Goal: Task Accomplishment & Management: Complete application form

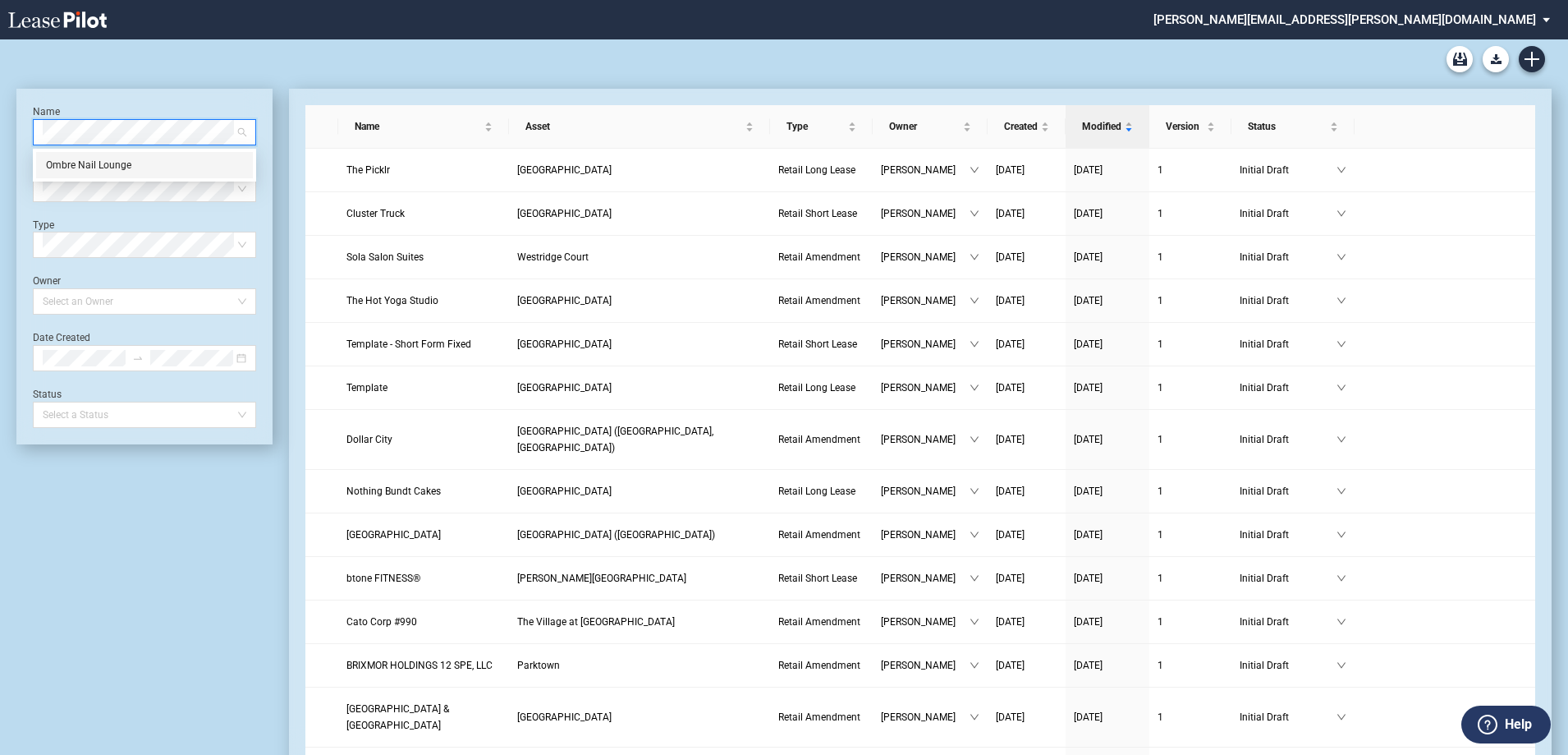
click at [87, 161] on div "Ombre Nail Lounge" at bounding box center [144, 165] width 197 height 17
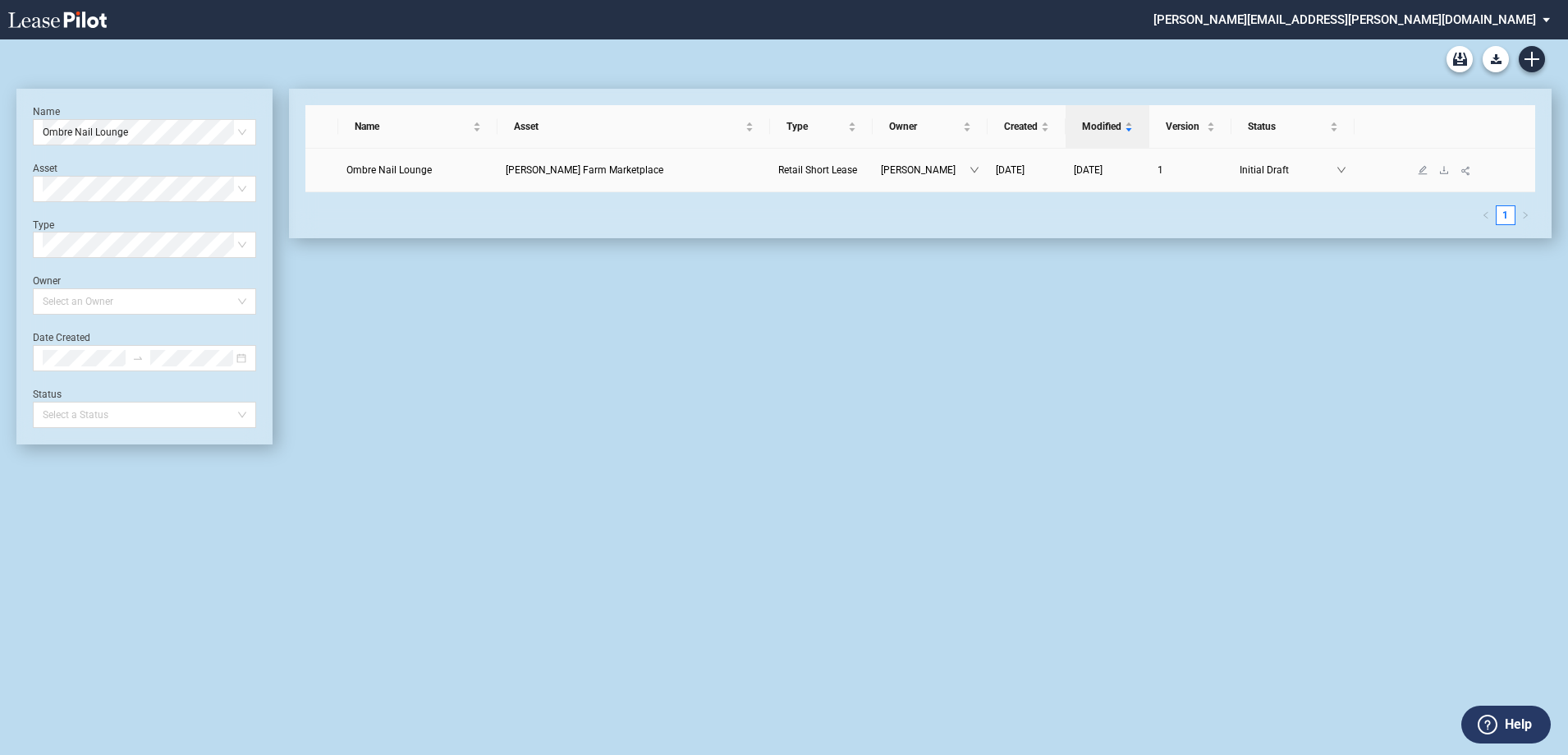
click at [555, 172] on span "Perkins Farm Marketplace" at bounding box center [585, 170] width 158 height 11
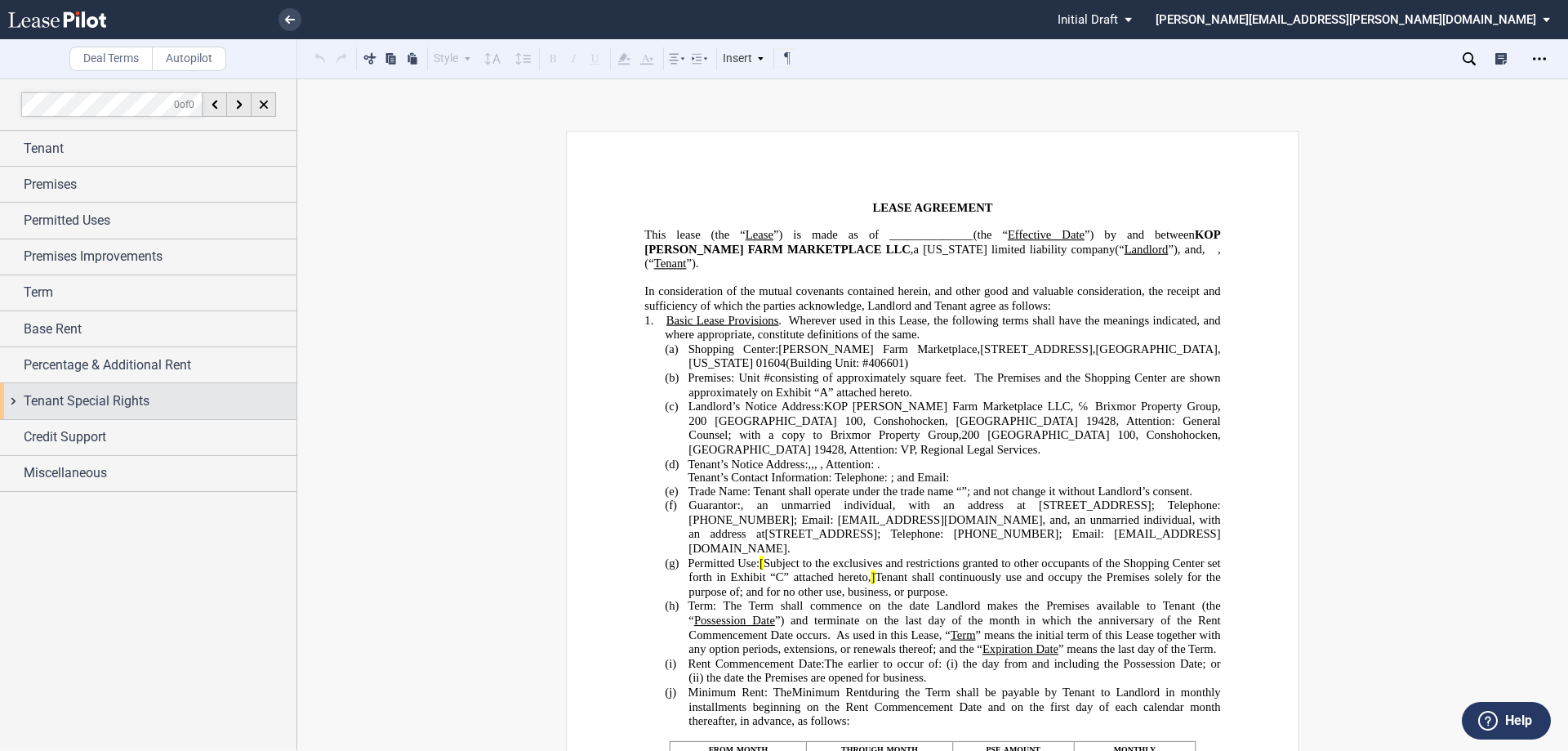
click at [88, 402] on span "Tenant Special Rights" at bounding box center [85, 401] width 125 height 20
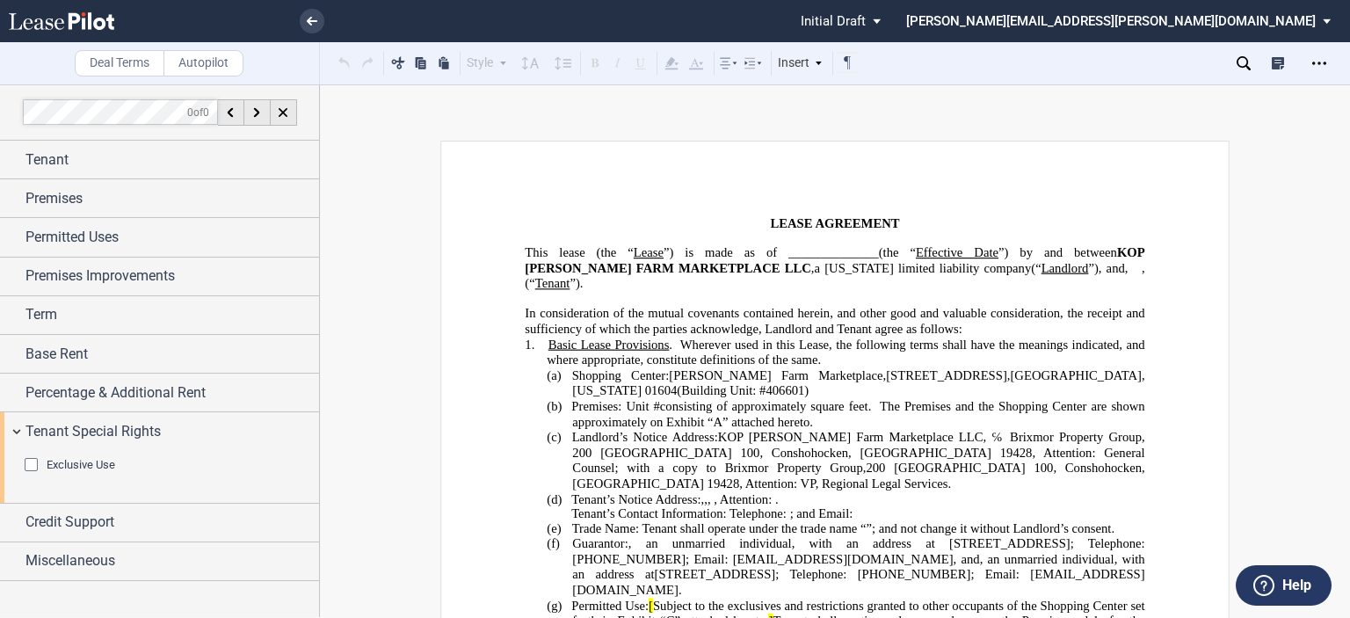
click at [35, 458] on div "Exclusive Use" at bounding box center [34, 467] width 18 height 18
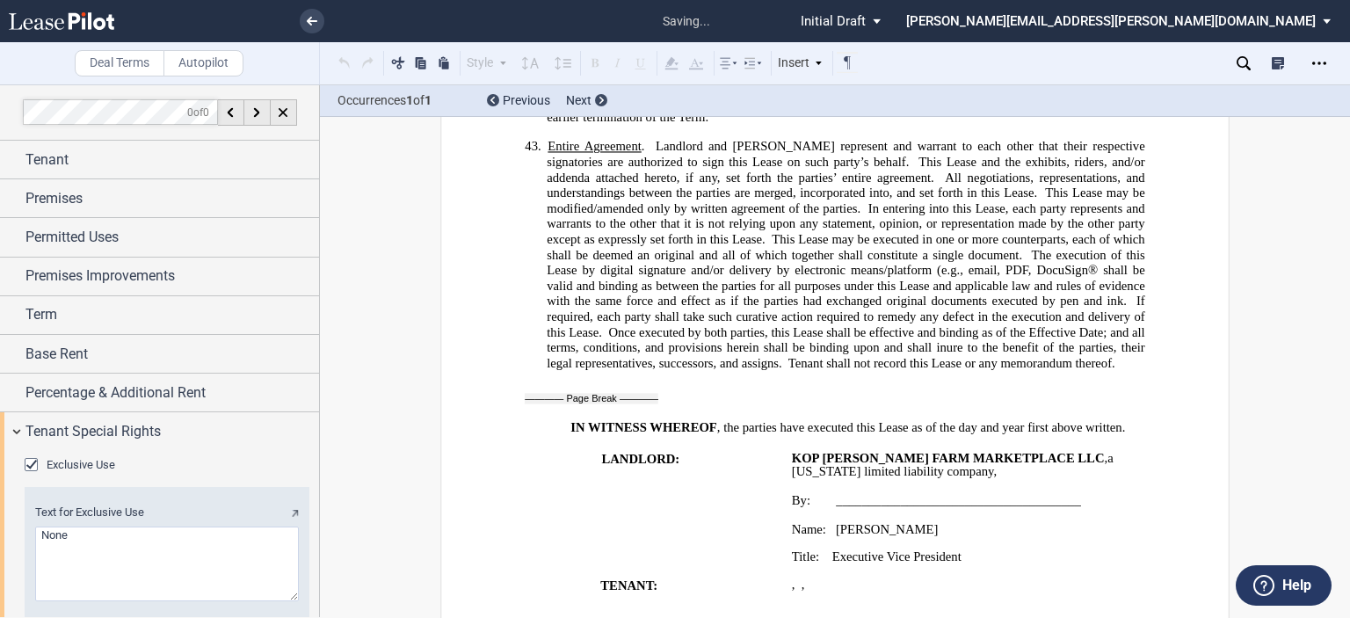
scroll to position [11658, 0]
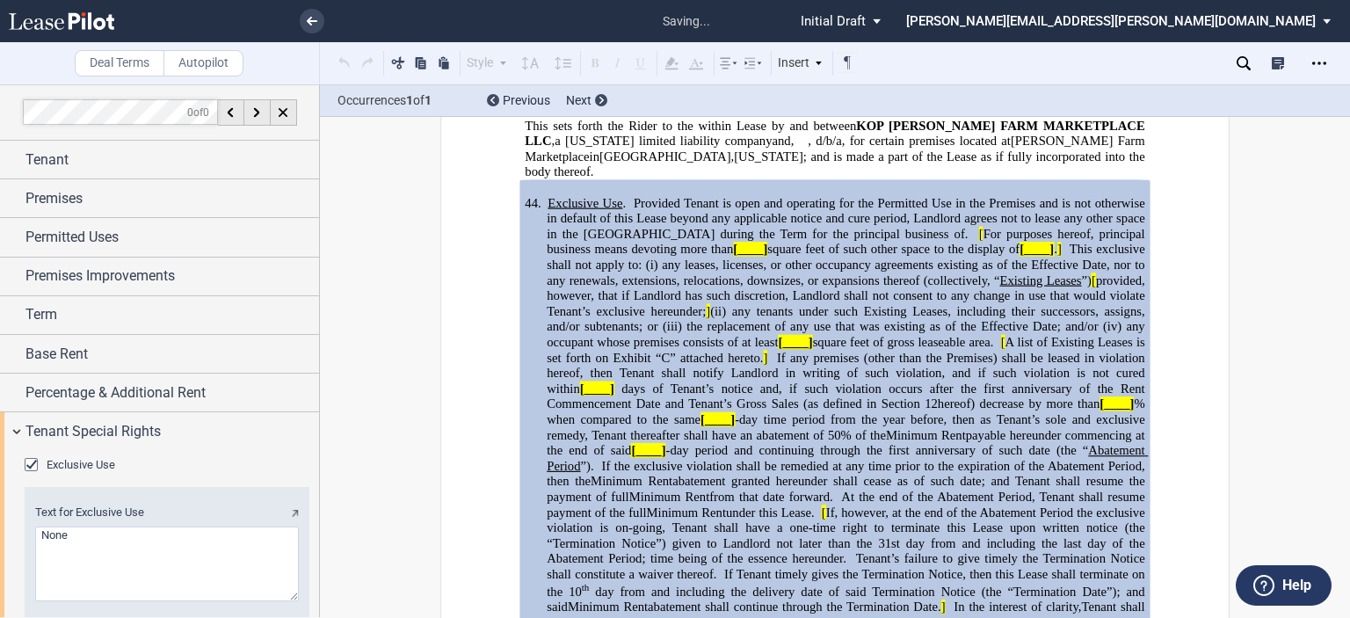
drag, startPoint x: 74, startPoint y: 534, endPoint x: 23, endPoint y: 520, distance: 52.7
click at [23, 520] on div "Exclusive Use Text for Exclusive Use" at bounding box center [159, 549] width 319 height 196
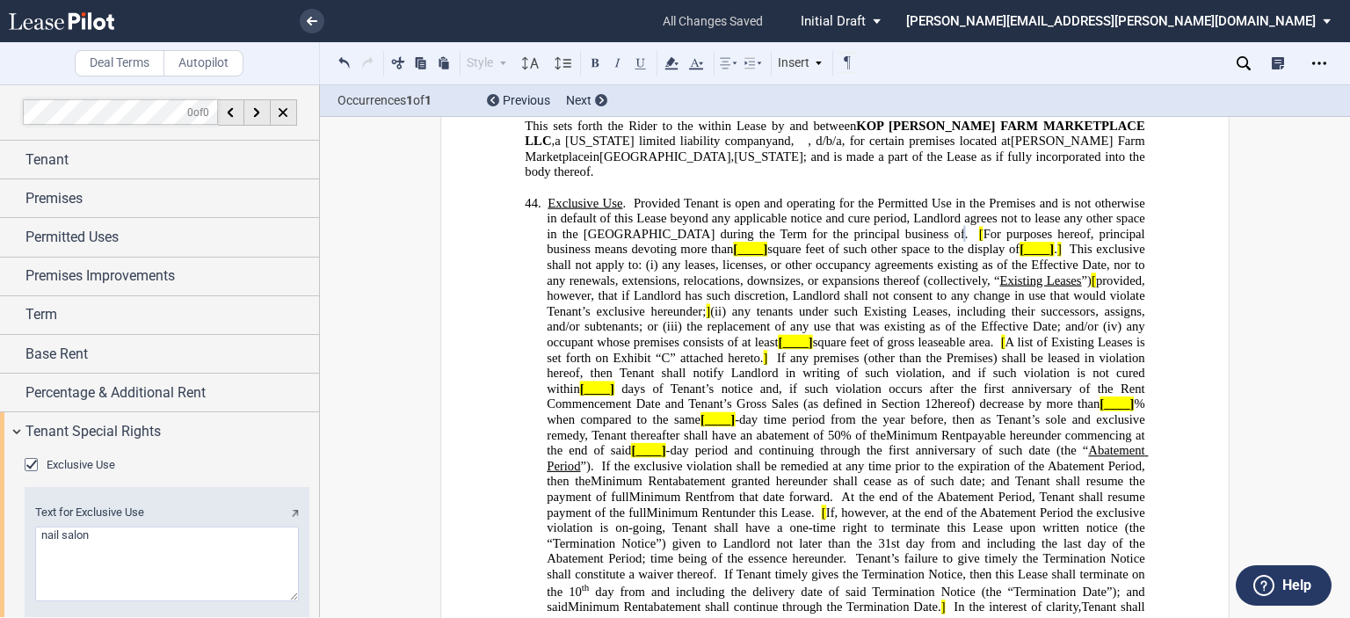
type textarea "nail salon"
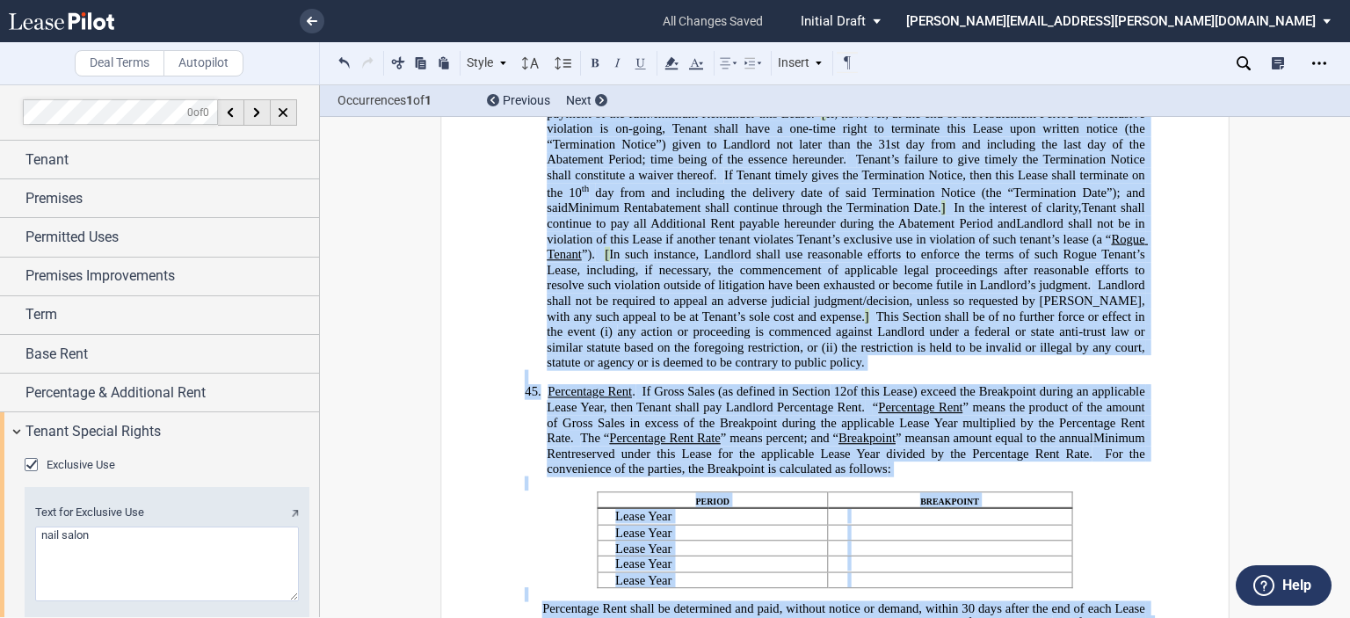
scroll to position [12211, 0]
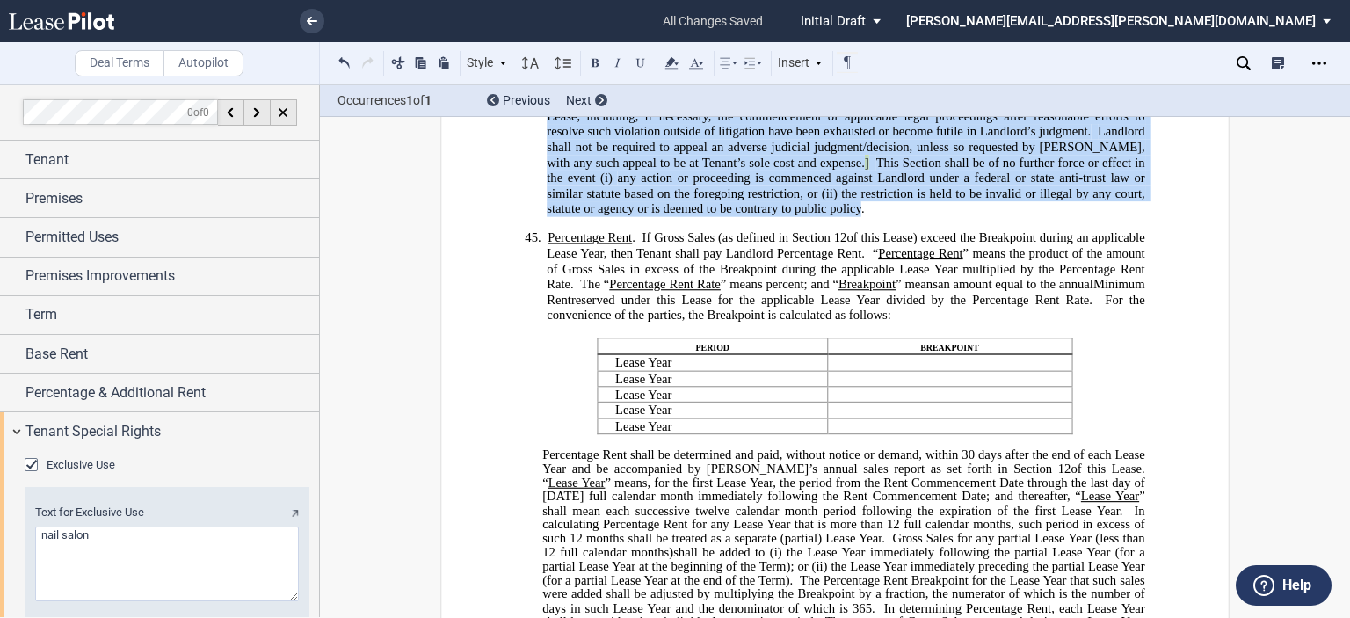
drag, startPoint x: 542, startPoint y: 361, endPoint x: 668, endPoint y: 120, distance: 272.5
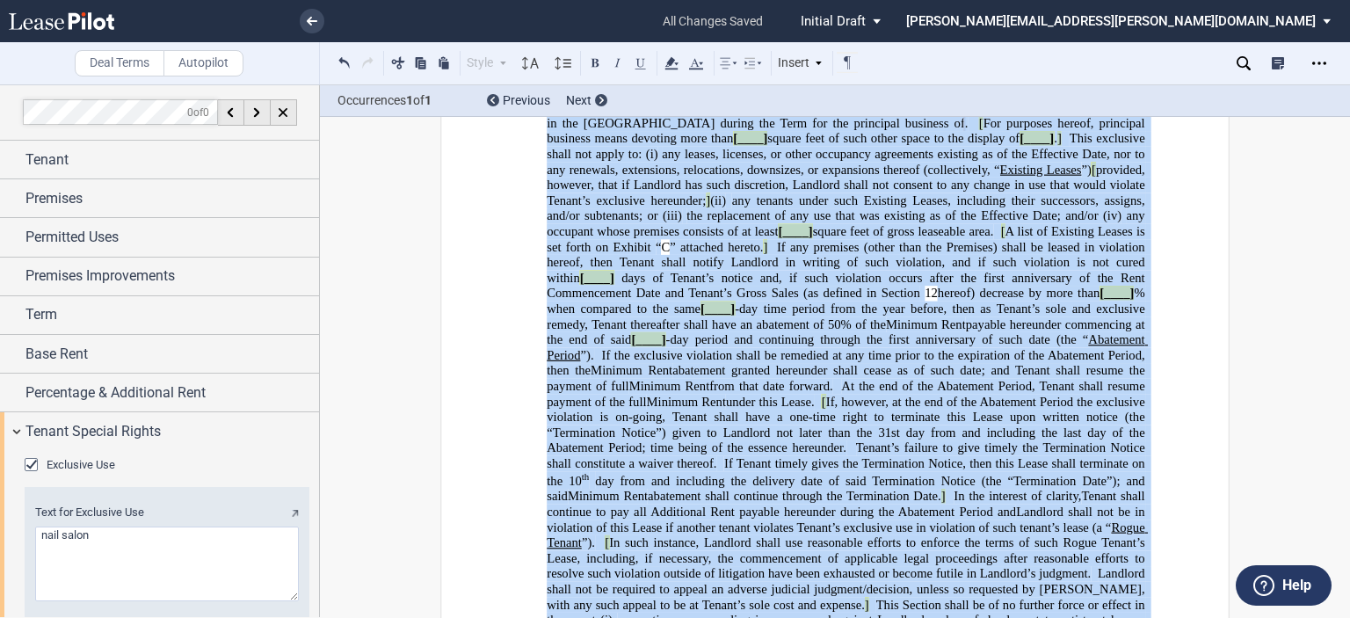
scroll to position [11487, 0]
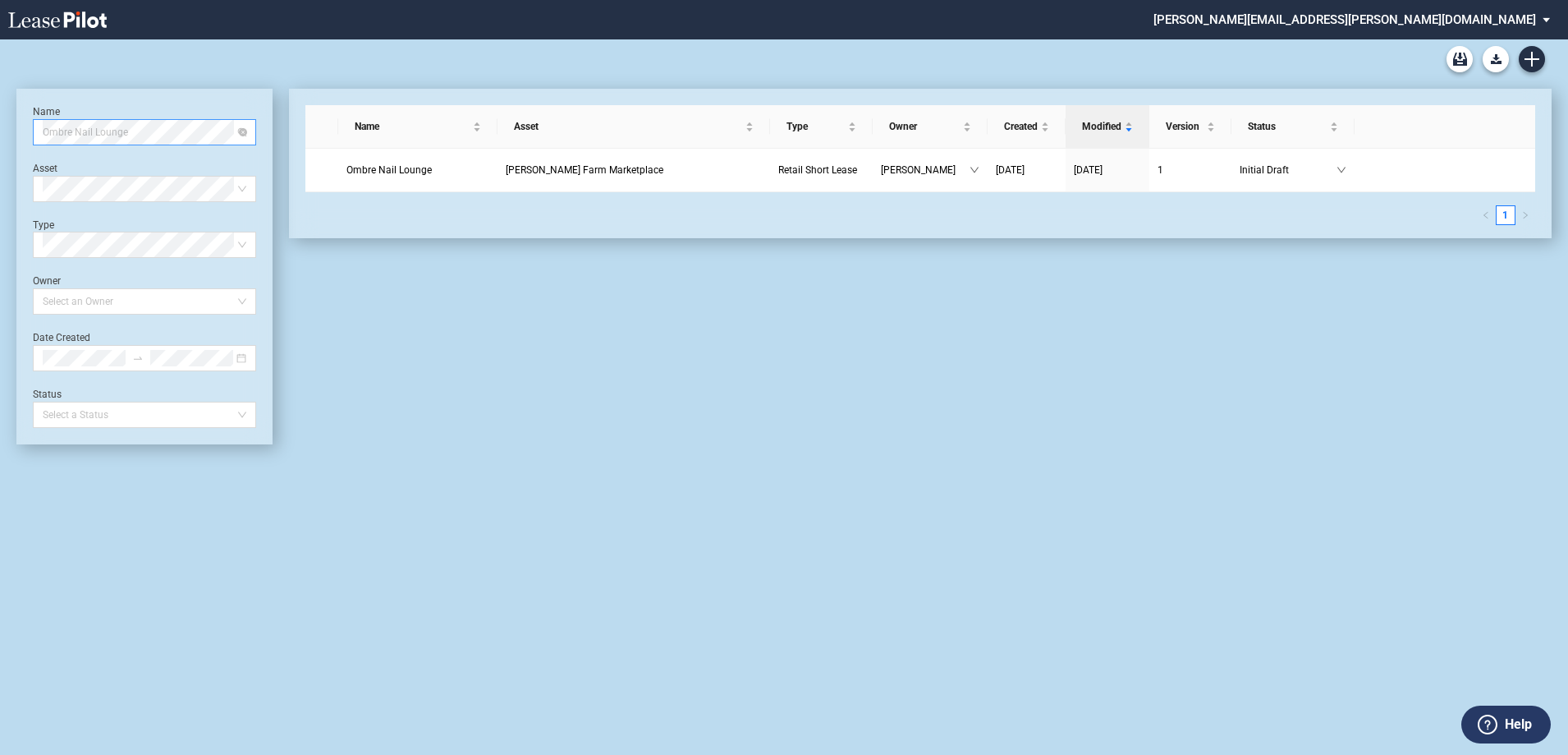
click at [146, 143] on span "Ombre Nail Lounge" at bounding box center [145, 132] width 204 height 24
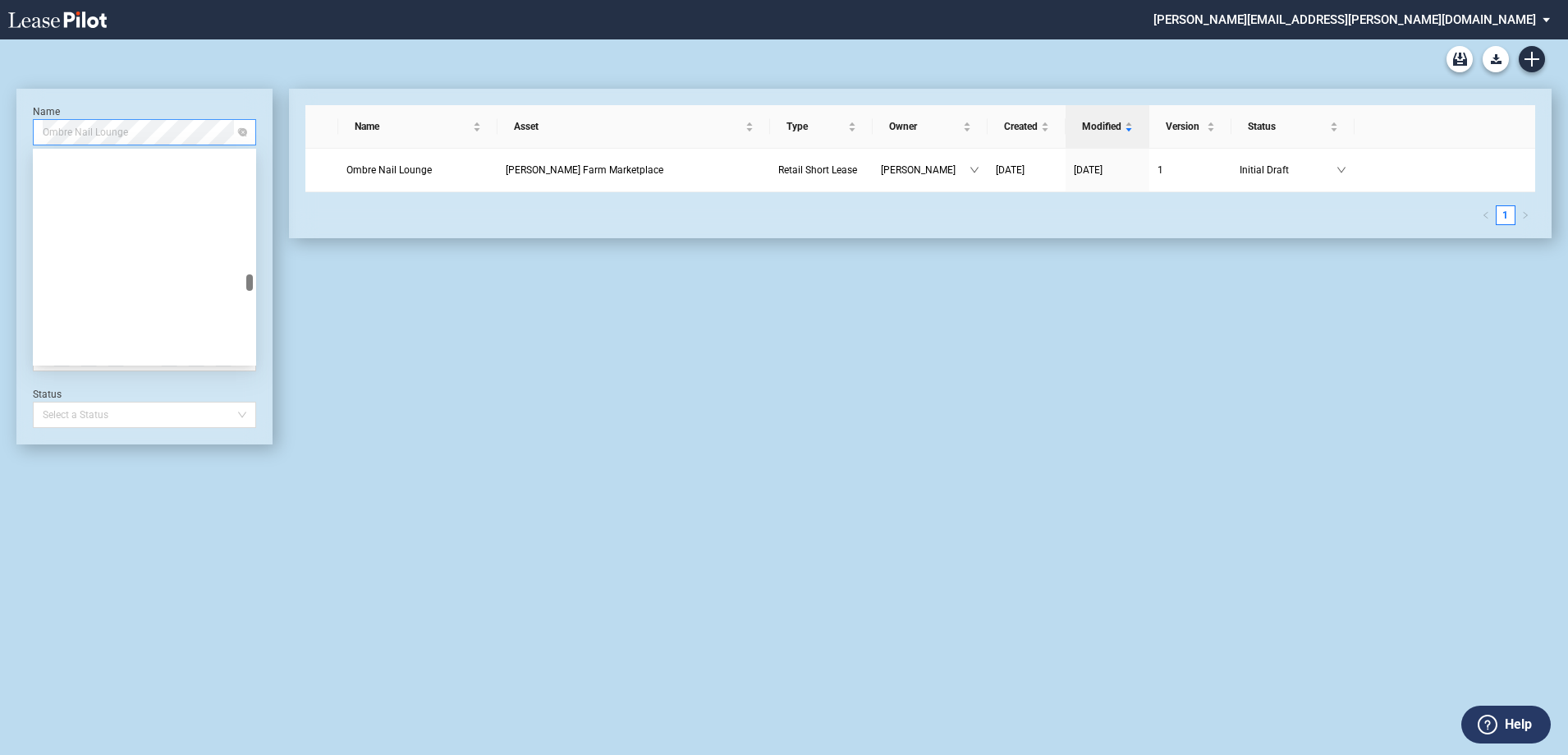
scroll to position [49652, 0]
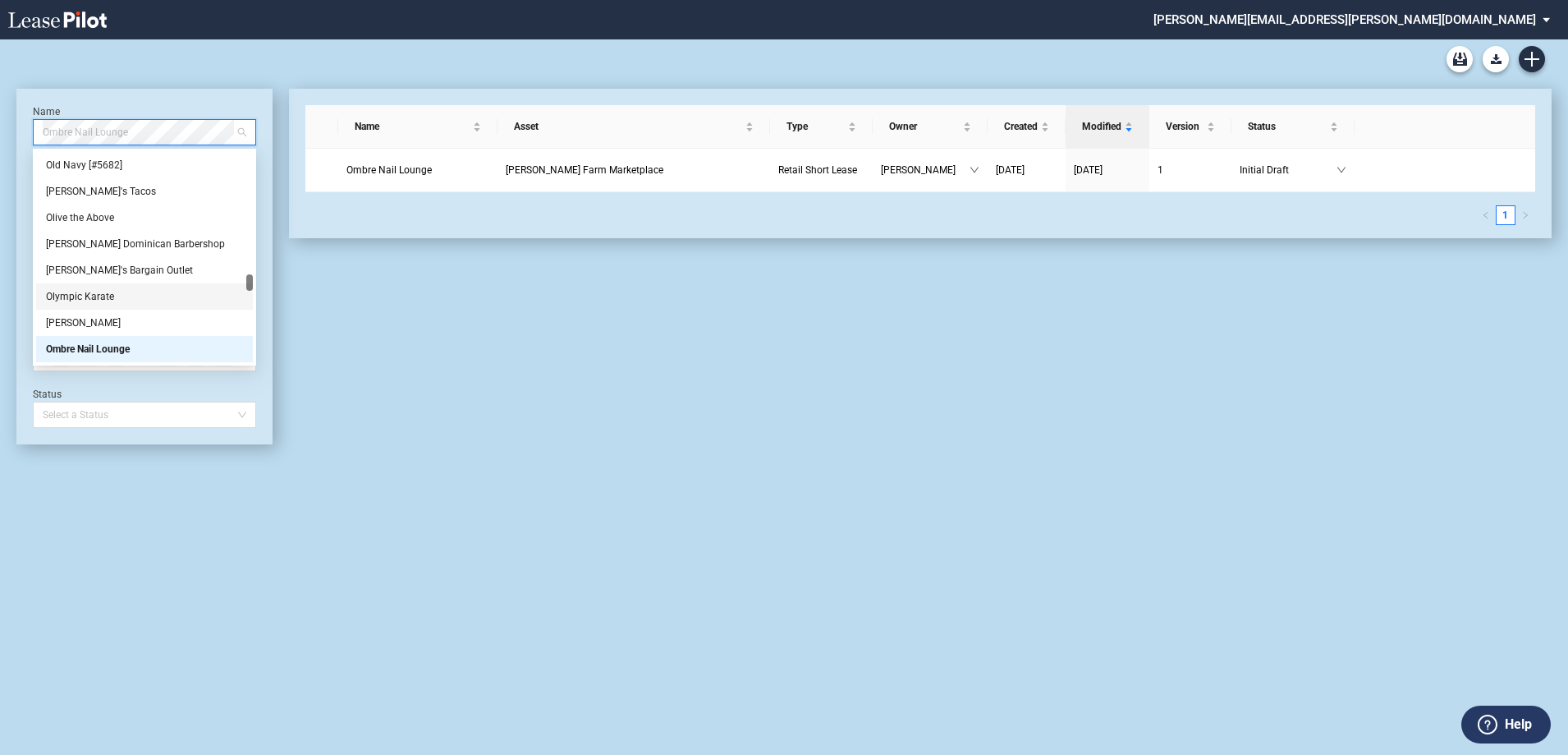
click at [376, 436] on div "Name Asset Type Owner Created Modified Version Status Ombre Nail Lounge Perkins…" at bounding box center [912, 266] width 1279 height 356
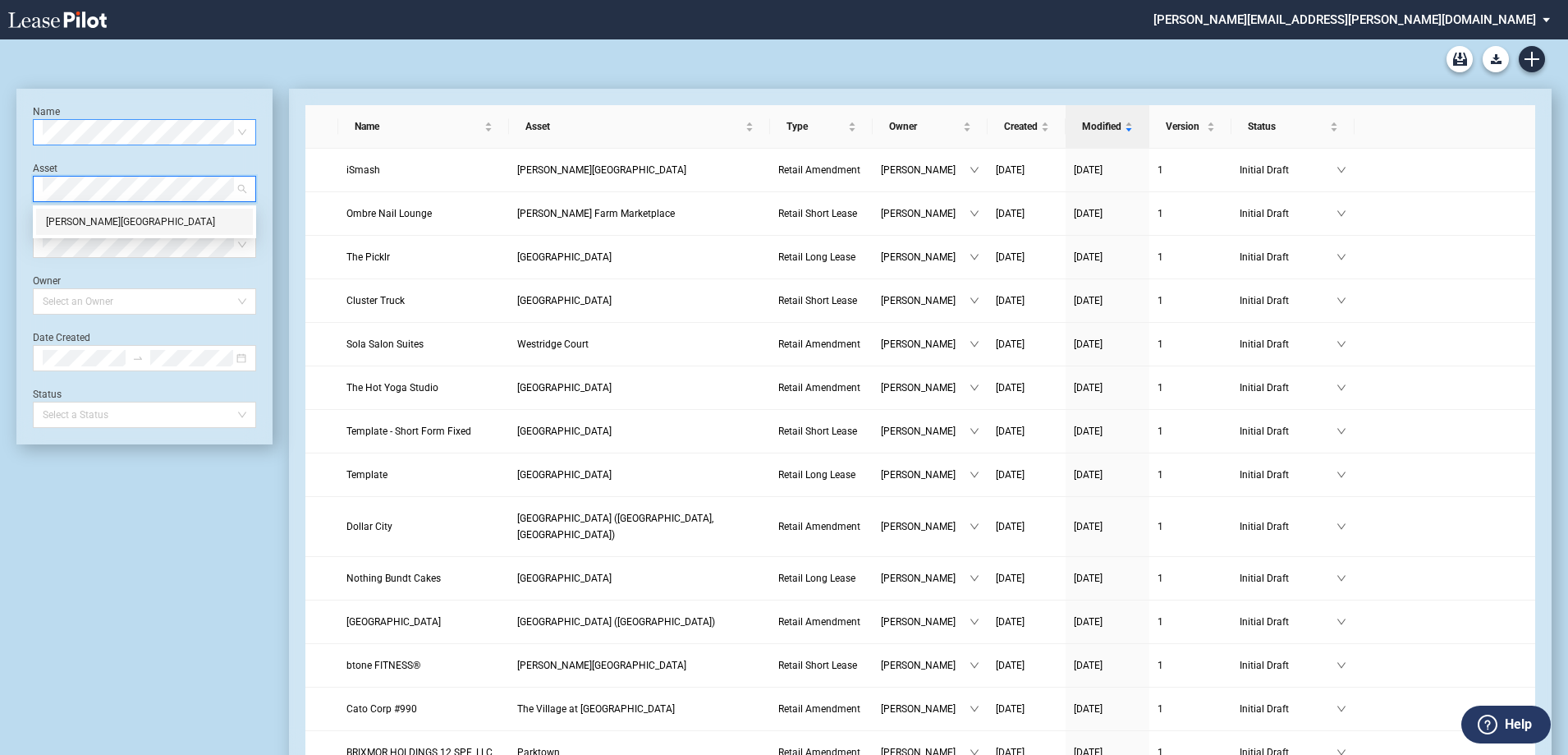
click at [108, 221] on div "Butterfield Square" at bounding box center [144, 222] width 197 height 17
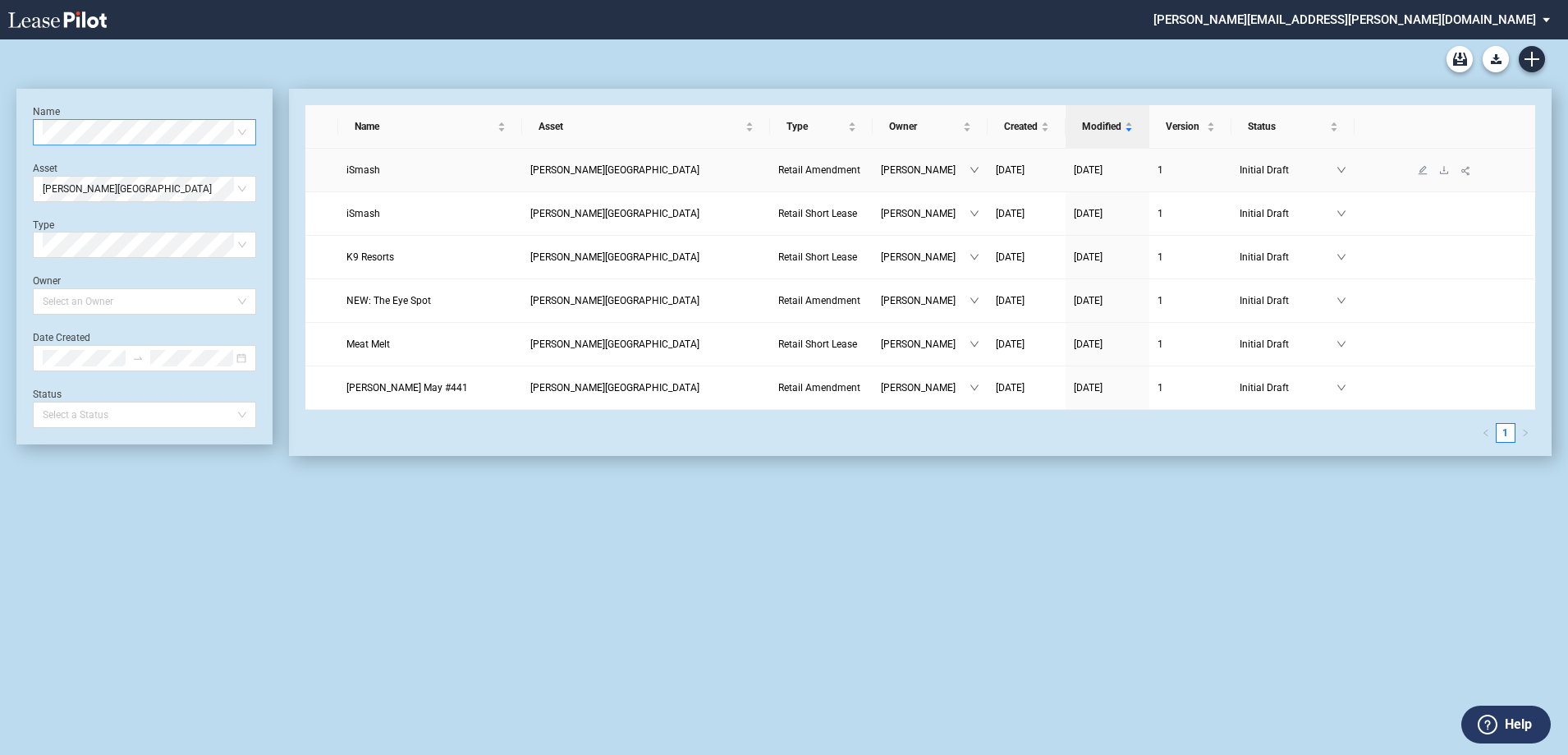
click at [365, 172] on span "iSmash" at bounding box center [363, 170] width 34 height 11
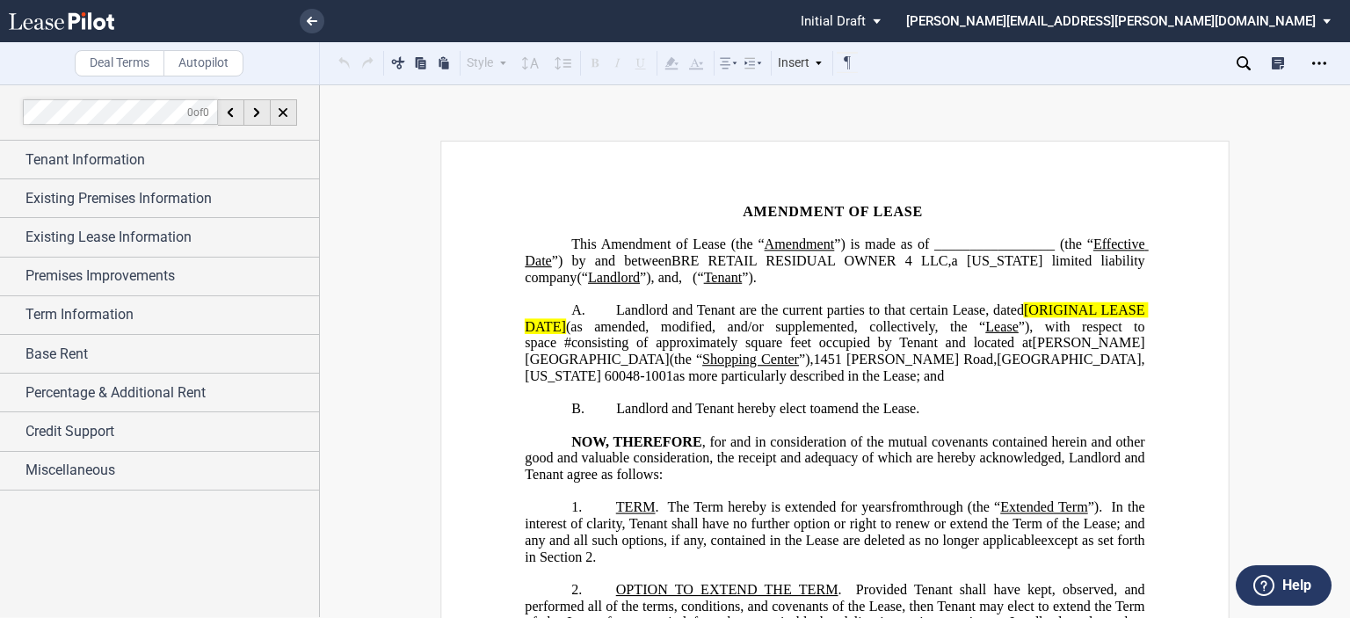
click at [1017, 302] on span "Landlord and Tenant are the current parties to that certain Lease, dated" at bounding box center [820, 310] width 408 height 16
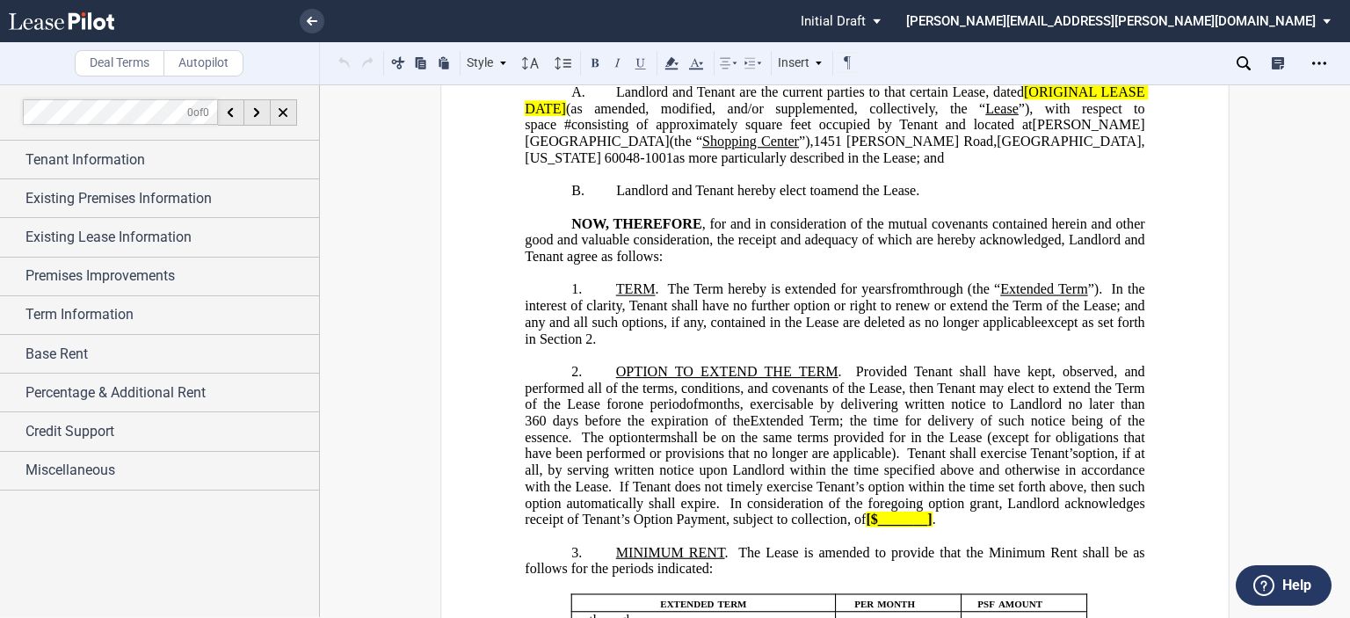
scroll to position [15, 0]
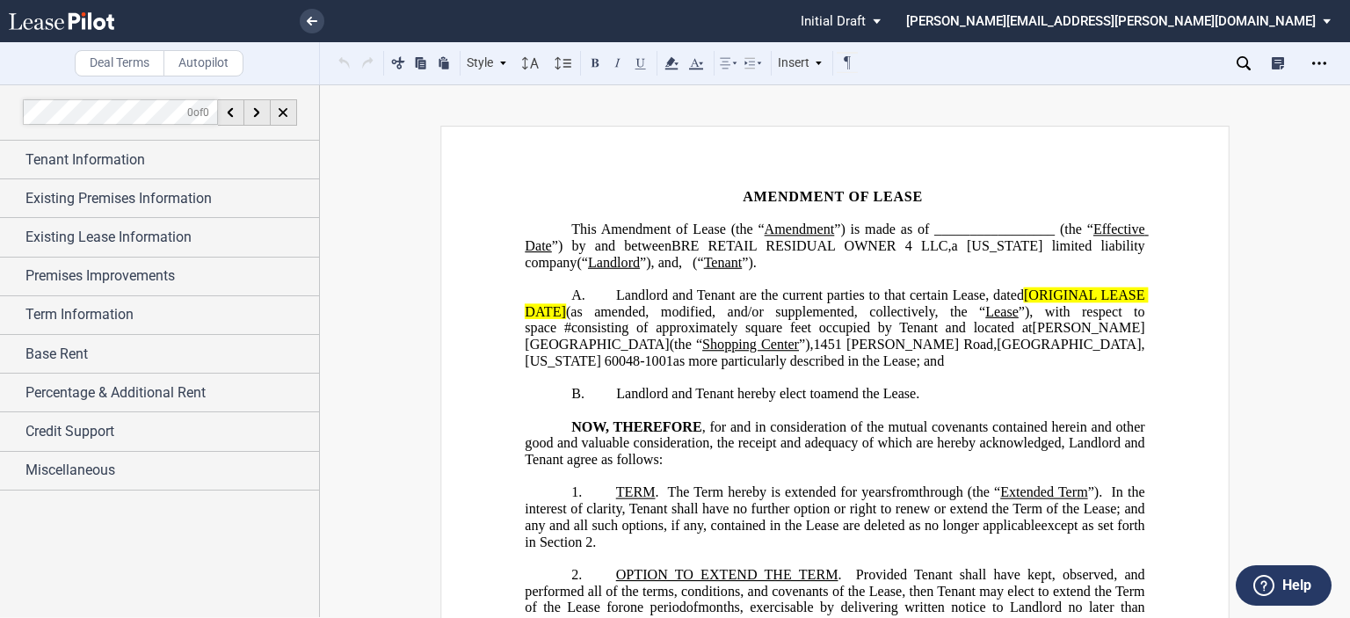
click at [1018, 287] on span "Landlord and Tenant are the current parties to that certain Lease, dated" at bounding box center [820, 295] width 408 height 16
click at [688, 309] on span "(as amended, modified, and/or supplemented, collectively, the “" at bounding box center [809, 311] width 384 height 16
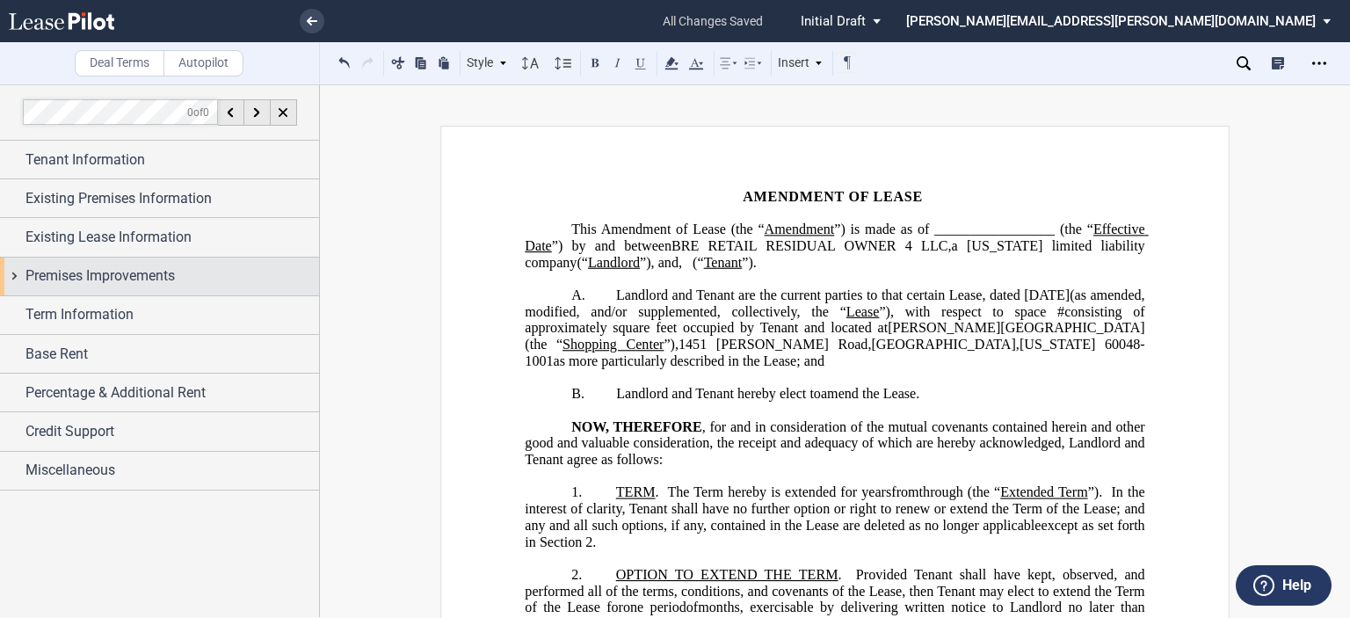
click at [60, 279] on span "Premises Improvements" at bounding box center [99, 275] width 149 height 21
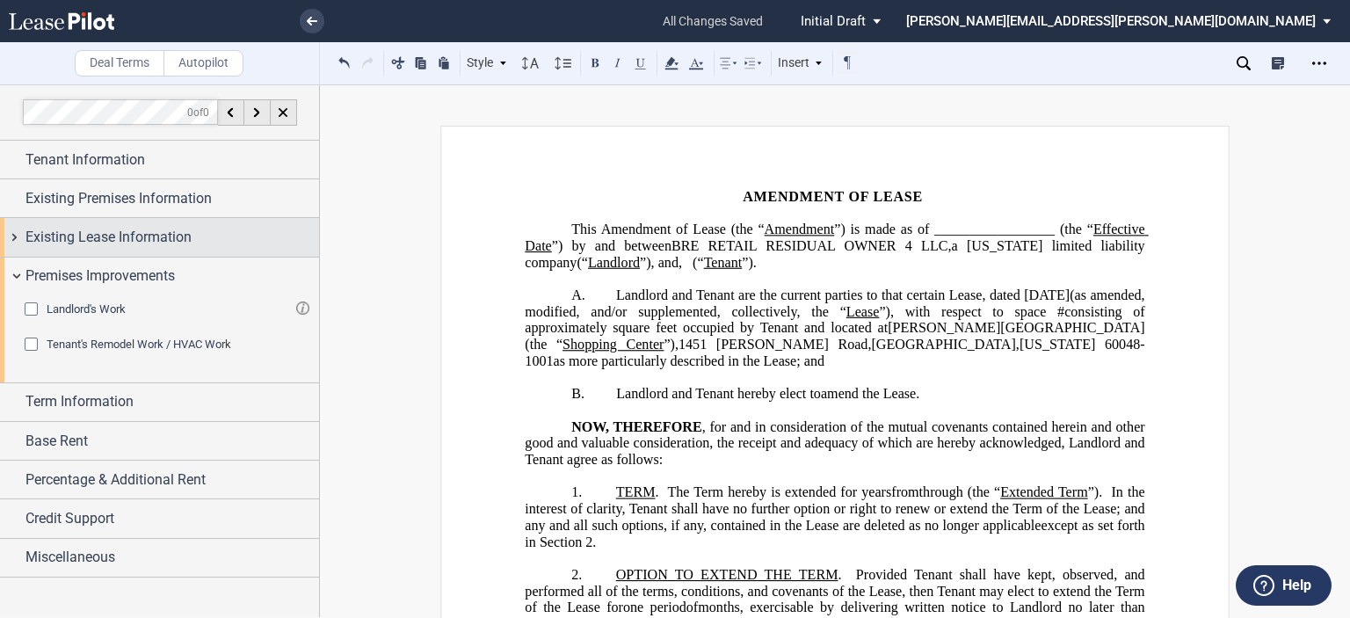
click at [63, 231] on span "Existing Lease Information" at bounding box center [108, 237] width 166 height 21
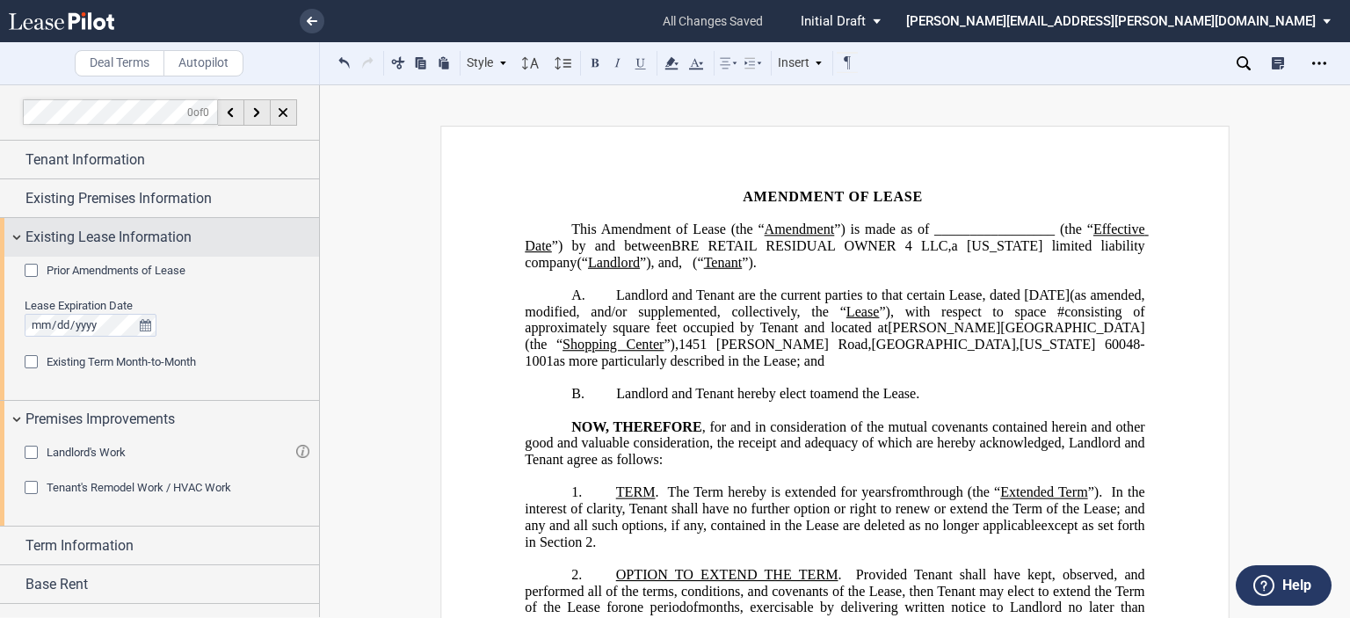
click at [63, 231] on span "Existing Lease Information" at bounding box center [108, 237] width 166 height 21
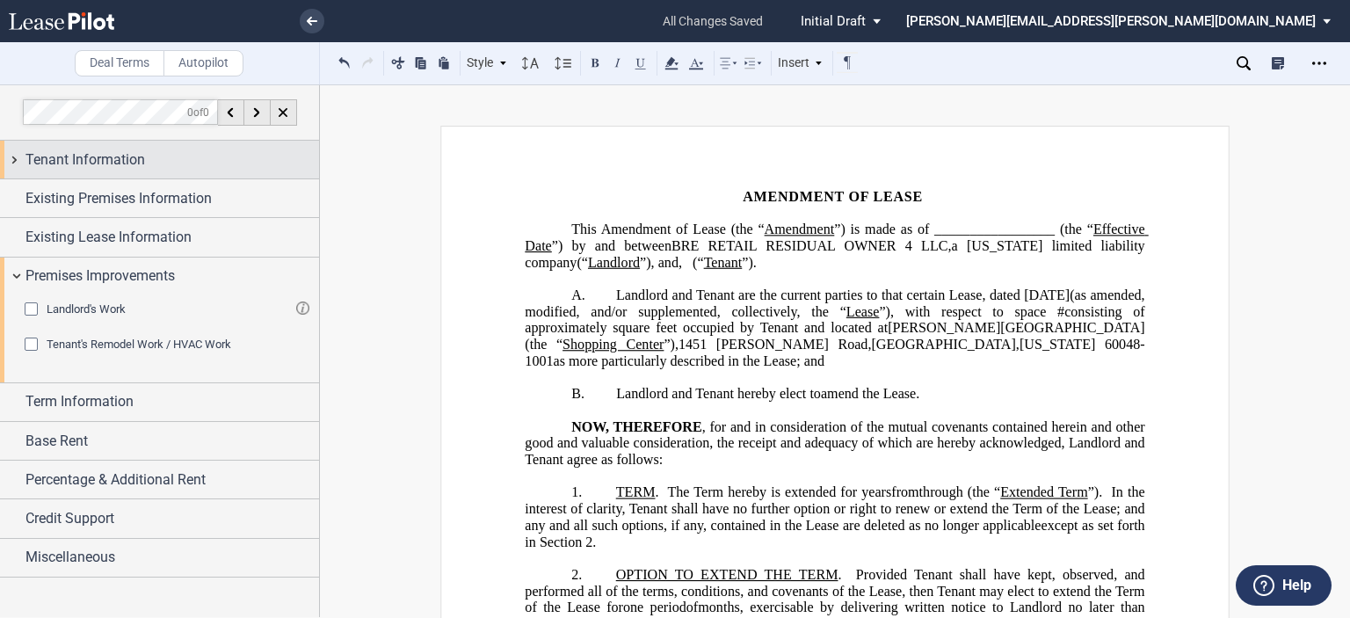
click at [150, 159] on div "Tenant Information" at bounding box center [172, 159] width 294 height 21
click at [103, 171] on div "Tenant Information" at bounding box center [159, 160] width 319 height 38
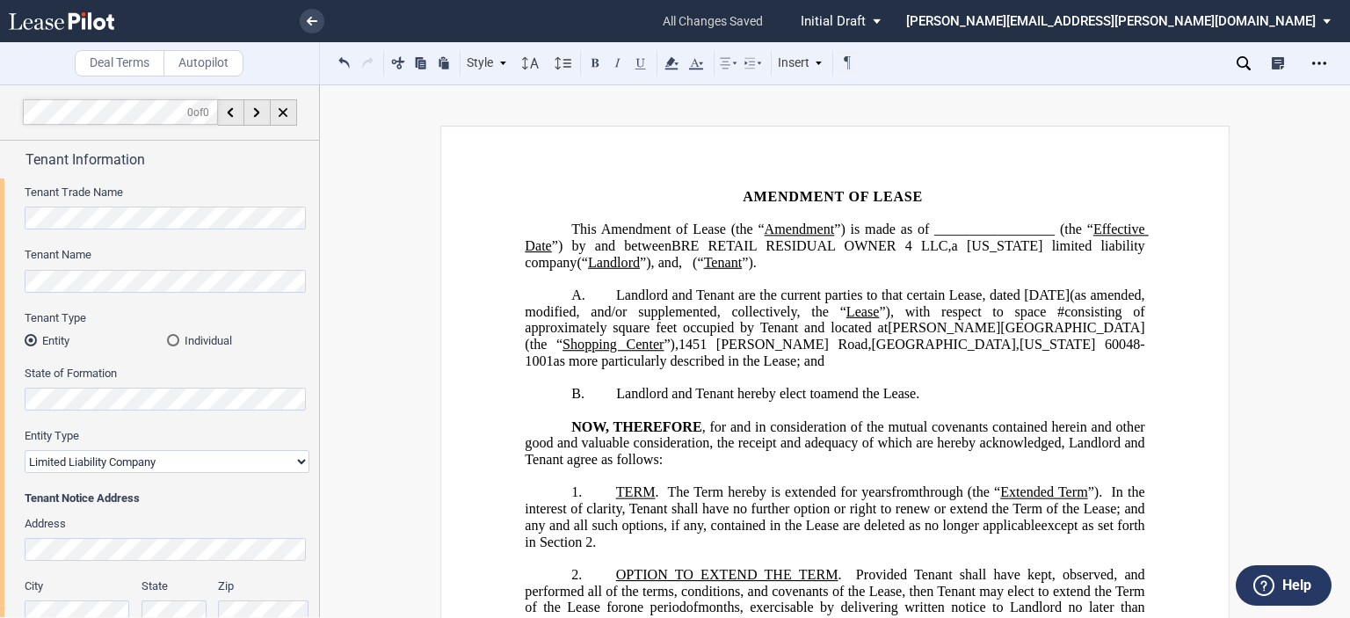
drag, startPoint x: 316, startPoint y: 259, endPoint x: 308, endPoint y: 477, distance: 218.2
click at [308, 477] on div at bounding box center [160, 350] width 320 height 533
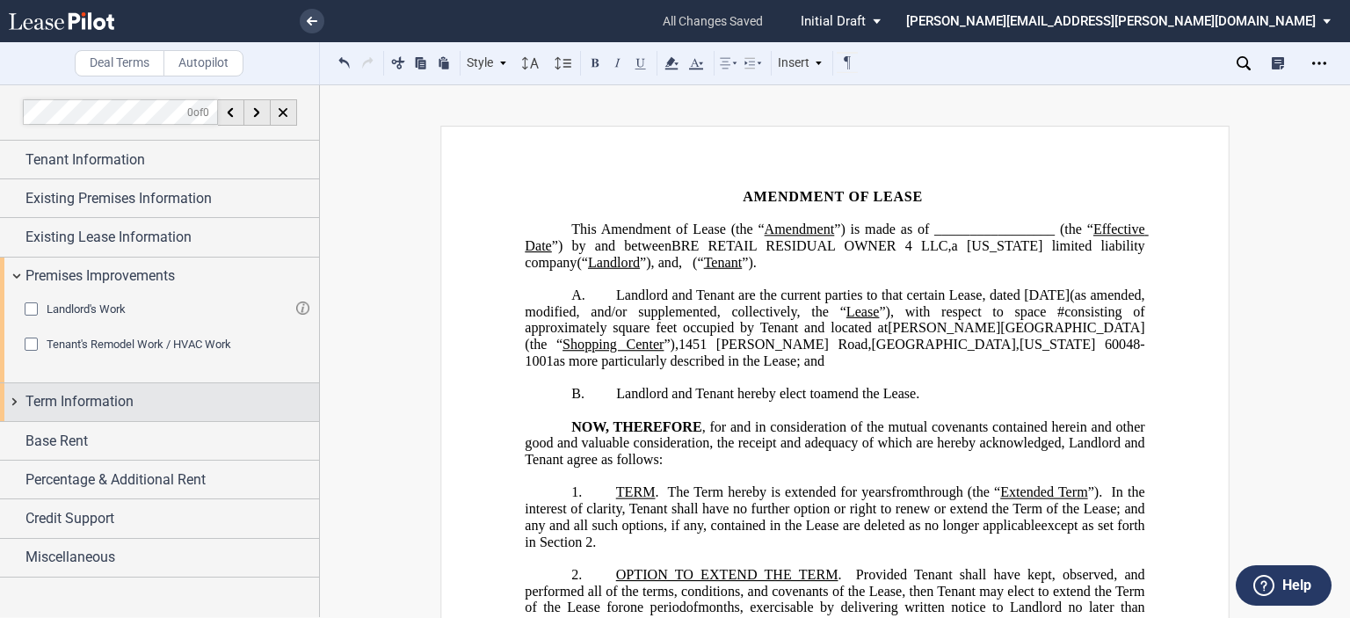
scroll to position [0, 0]
click at [53, 389] on div "Term Information" at bounding box center [159, 402] width 319 height 38
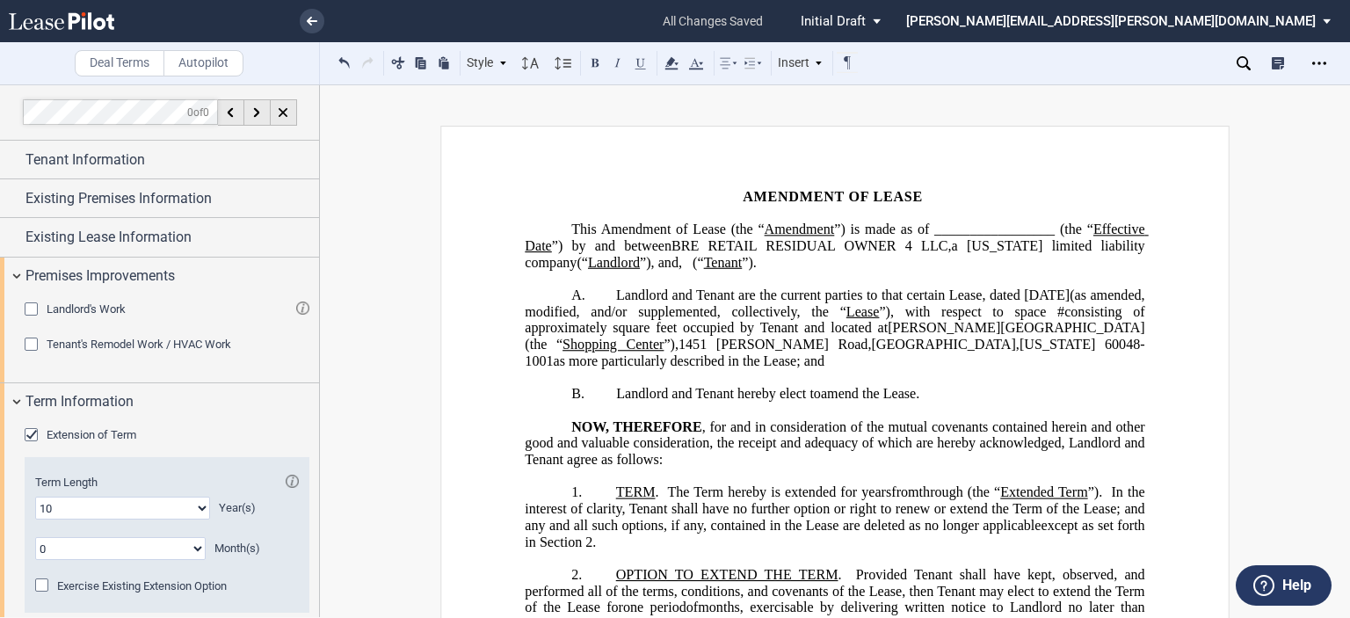
click at [34, 428] on div "Extension of Term" at bounding box center [34, 437] width 18 height 18
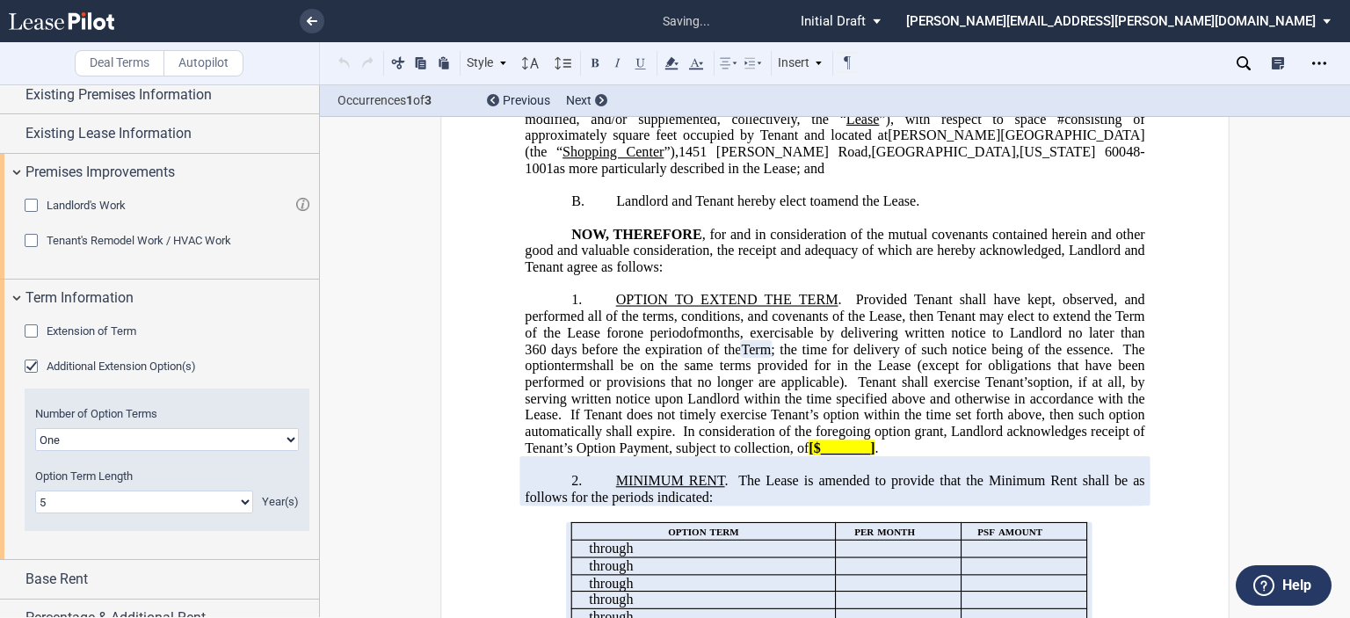
scroll to position [257, 0]
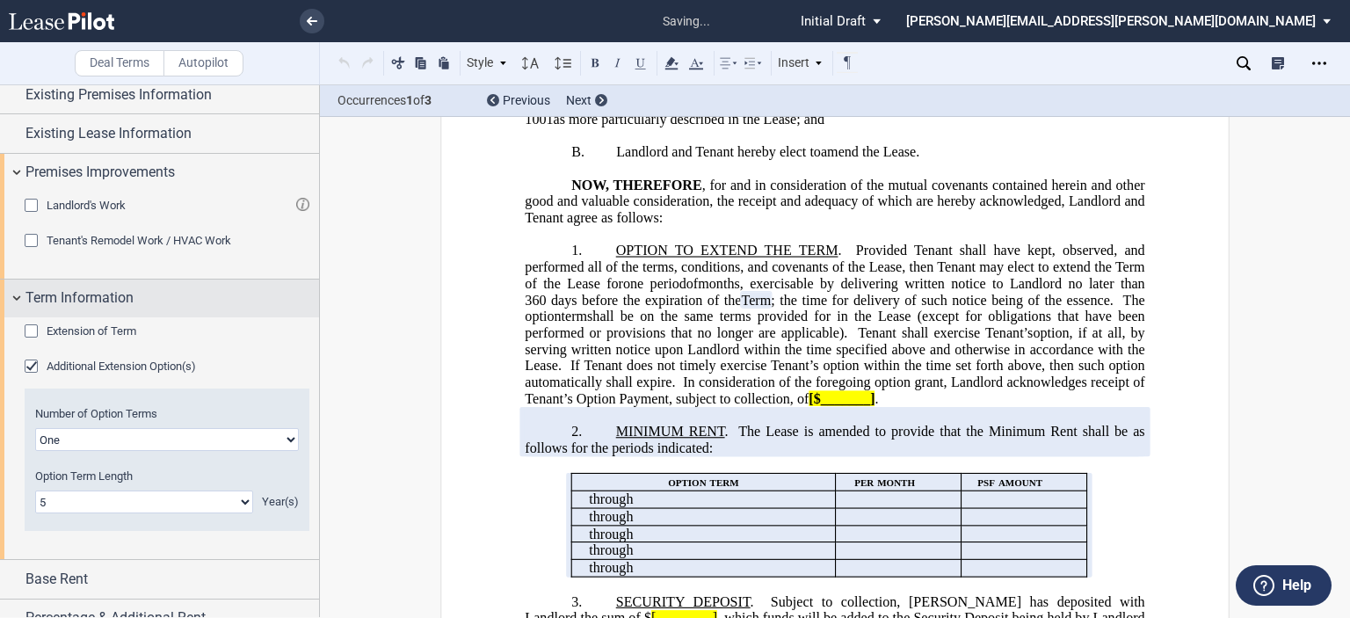
click at [33, 361] on div "Additional Extension Option(s)" at bounding box center [34, 369] width 18 height 18
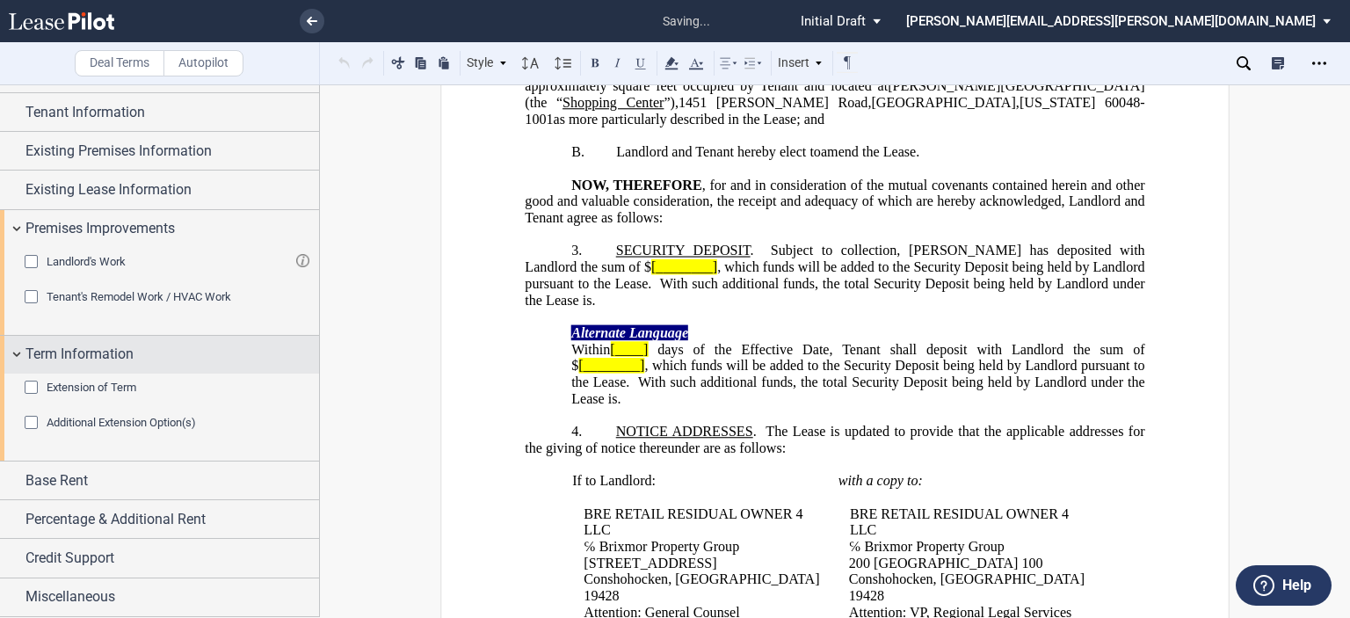
scroll to position [46, 0]
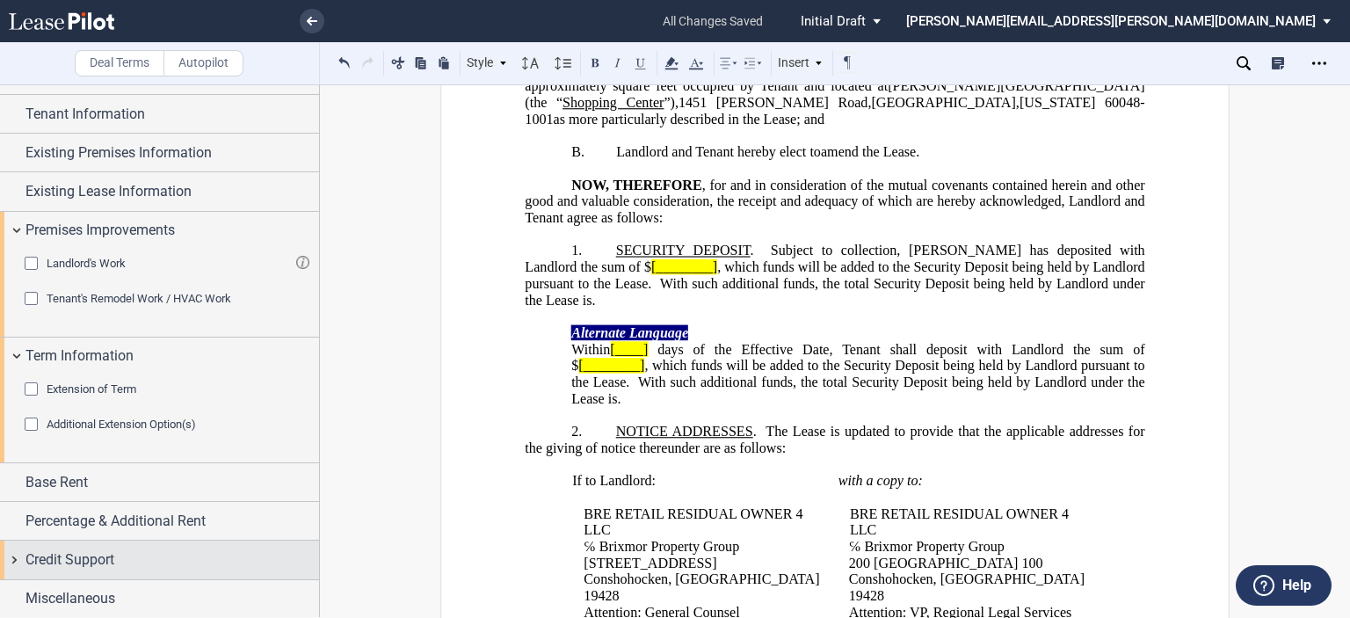
click at [160, 550] on div "Credit Support" at bounding box center [172, 559] width 294 height 21
click at [35, 591] on div "Existing Guarantor" at bounding box center [34, 595] width 18 height 18
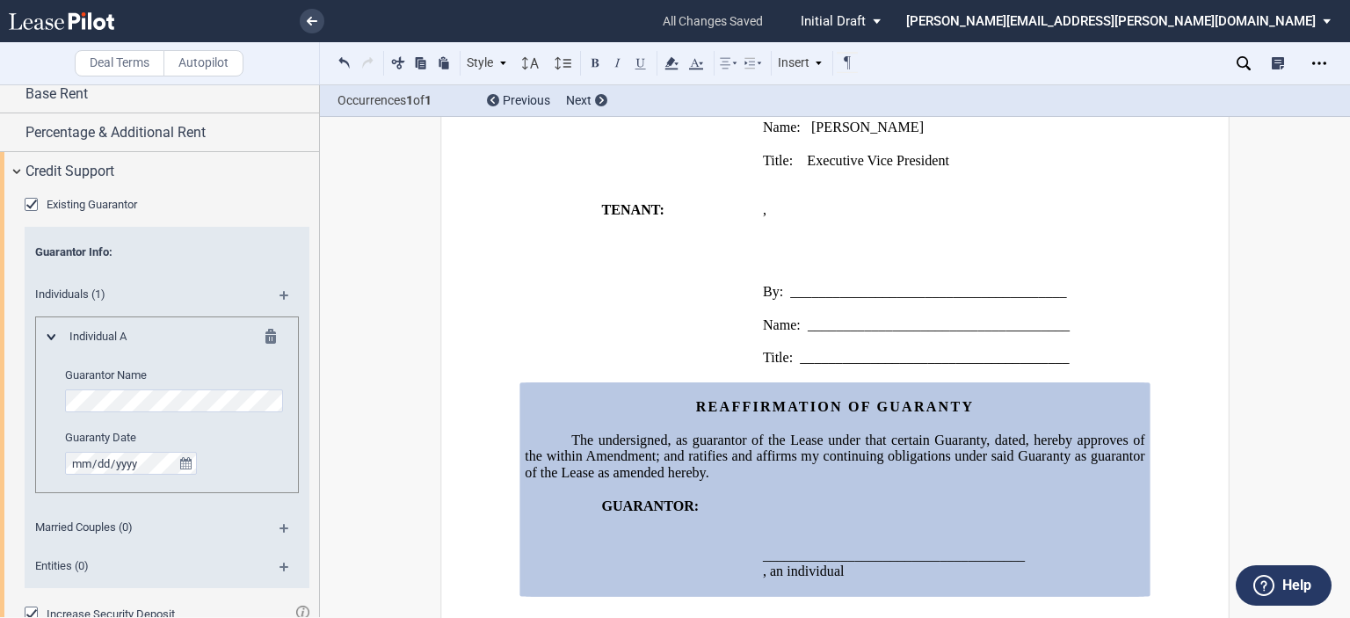
scroll to position [430, 0]
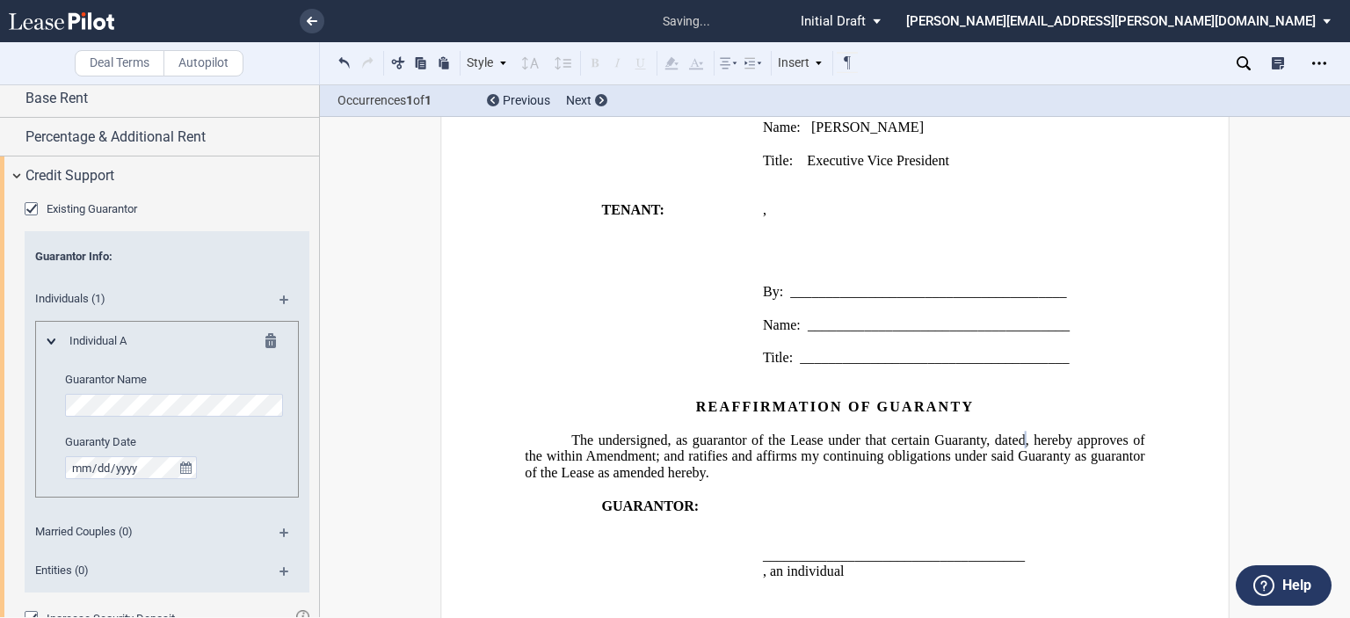
click at [280, 296] on md-icon at bounding box center [292, 305] width 24 height 21
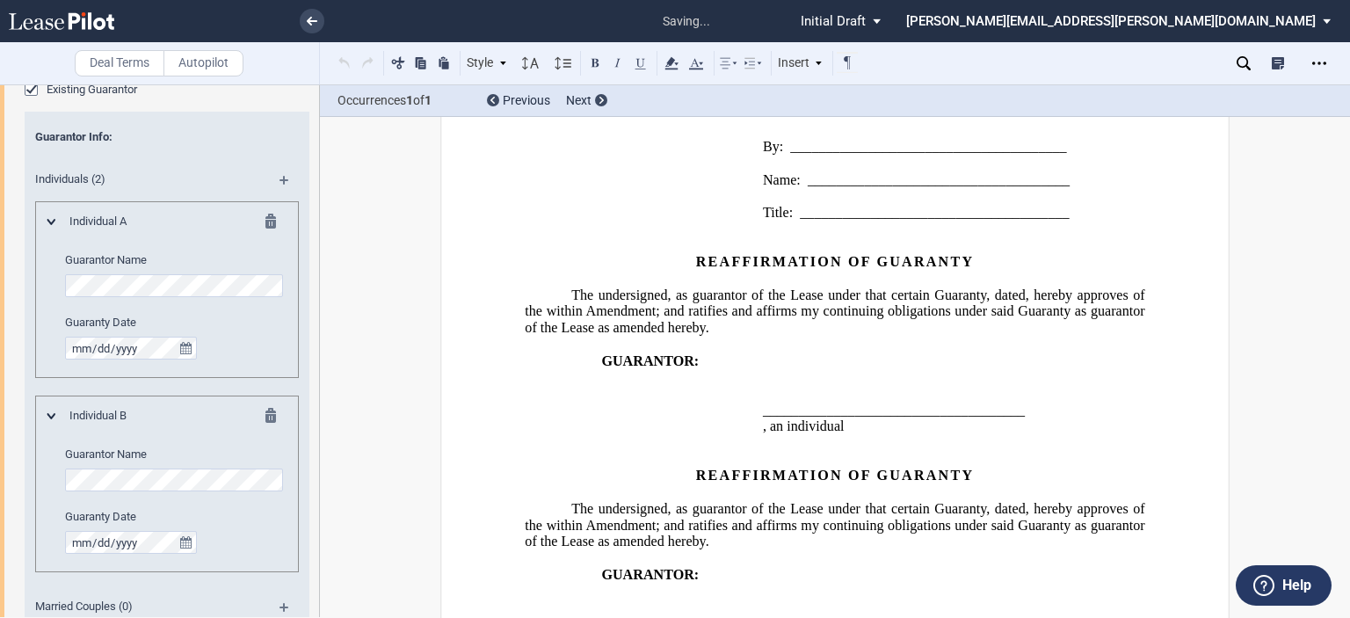
scroll to position [1973, 0]
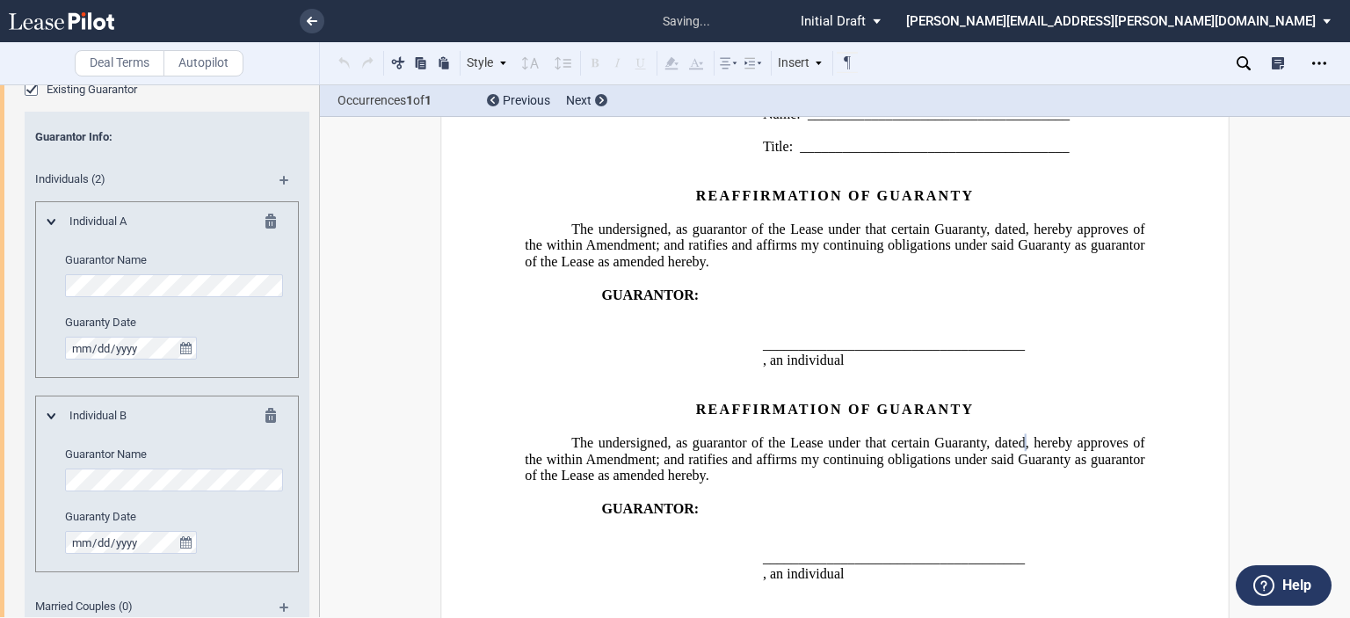
click at [144, 564] on div "Individual B Guarantor Name Guaranty Date" at bounding box center [167, 484] width 264 height 177
click at [280, 178] on md-icon at bounding box center [292, 186] width 24 height 21
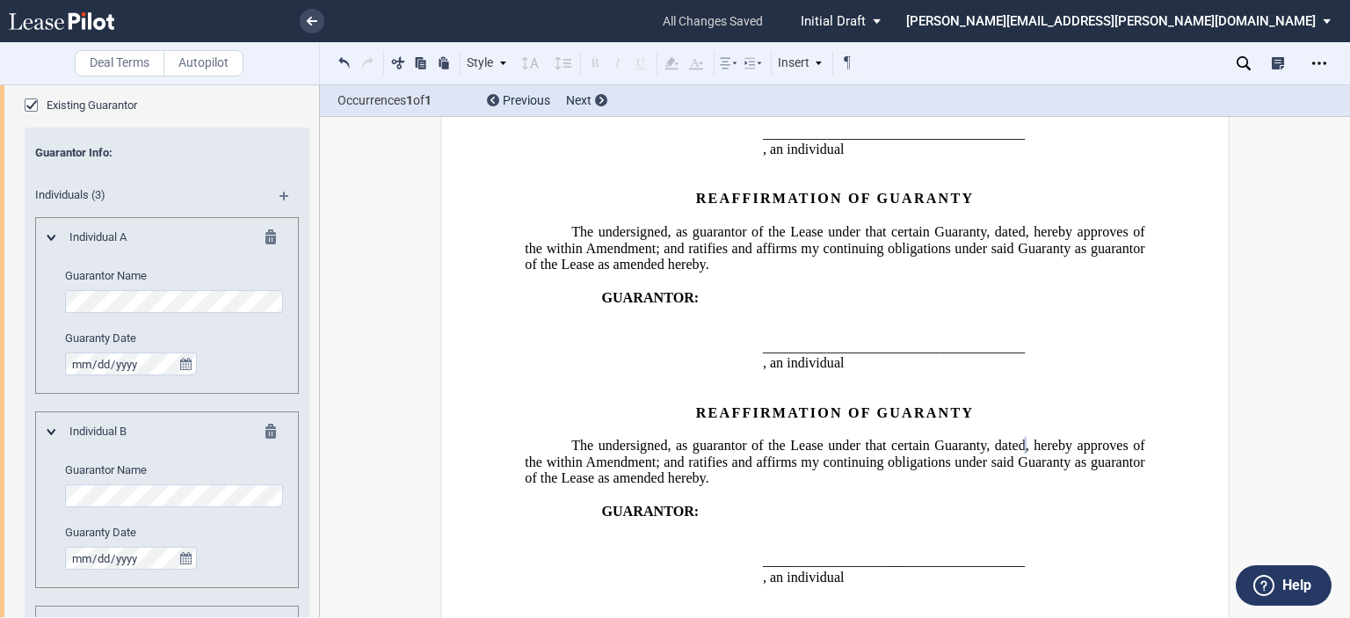
scroll to position [530, 0]
click at [285, 201] on md-icon at bounding box center [292, 205] width 24 height 21
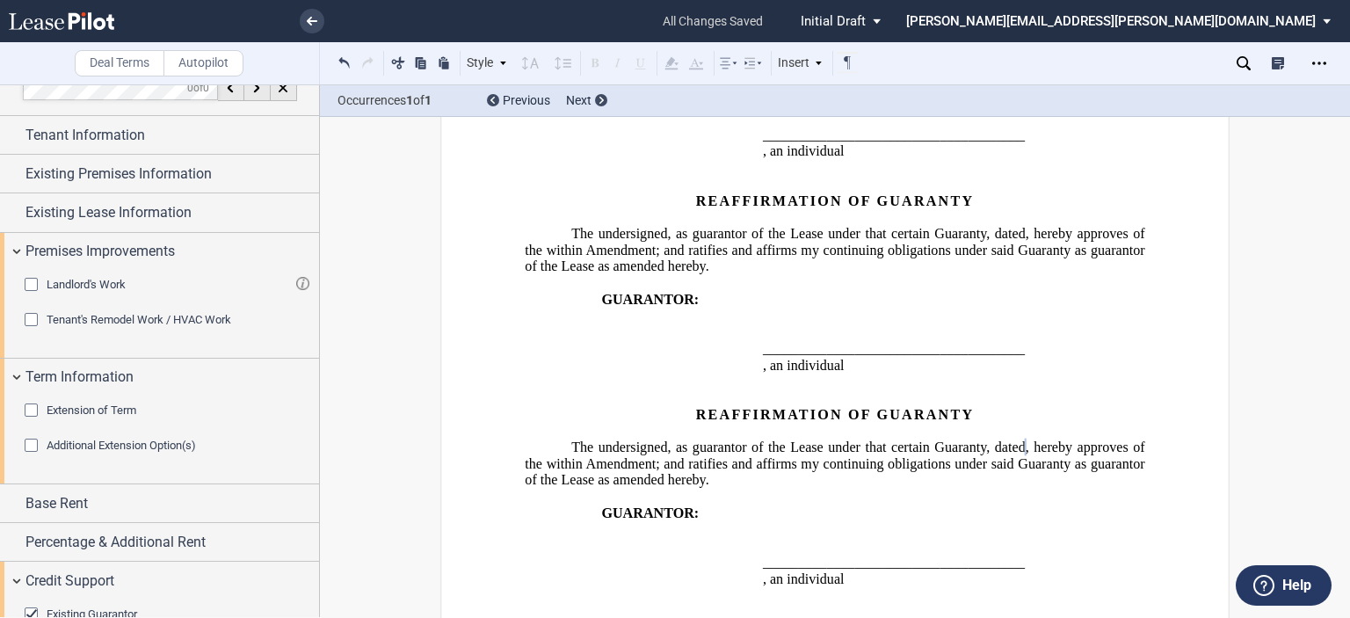
scroll to position [0, 0]
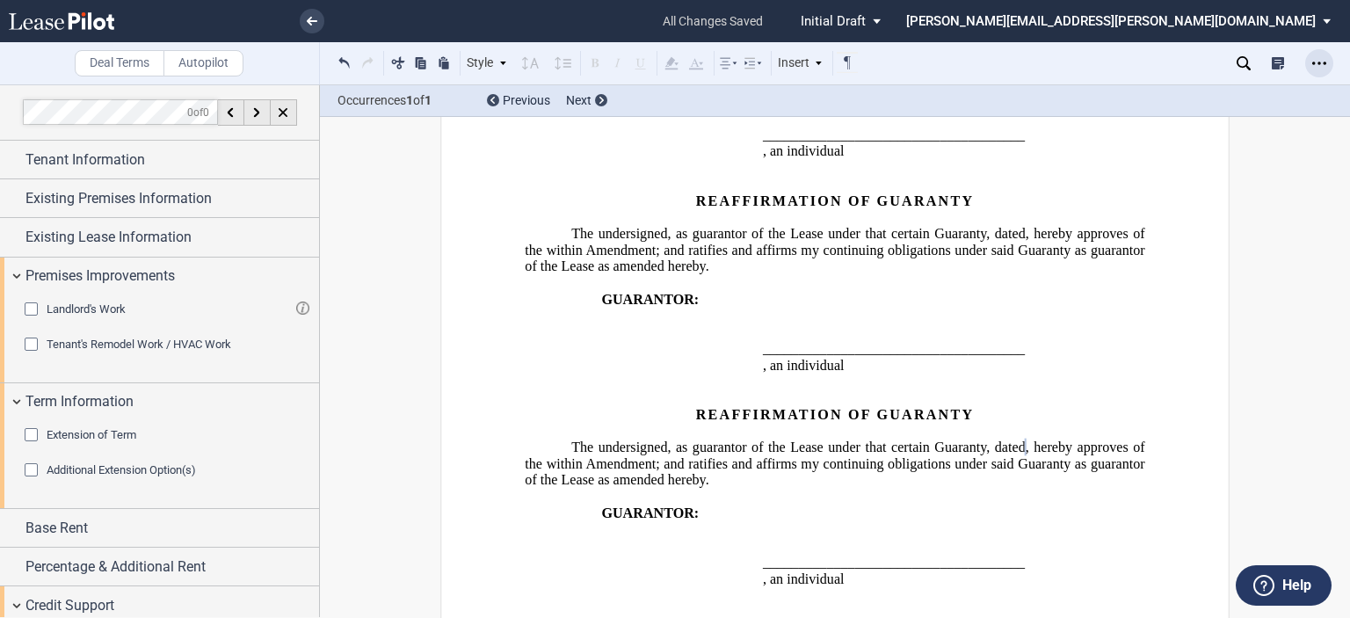
click at [1323, 59] on icon "Open Lease options menu" at bounding box center [1319, 63] width 14 height 14
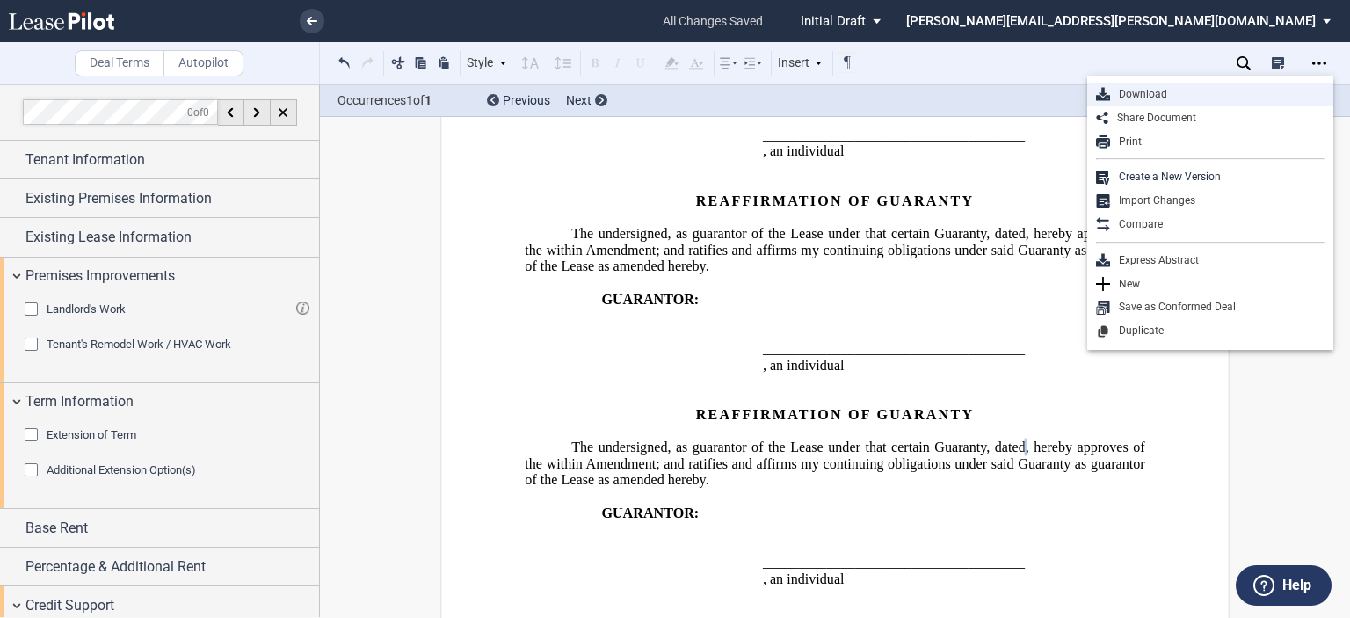
click at [1150, 93] on div "Download" at bounding box center [1217, 94] width 214 height 15
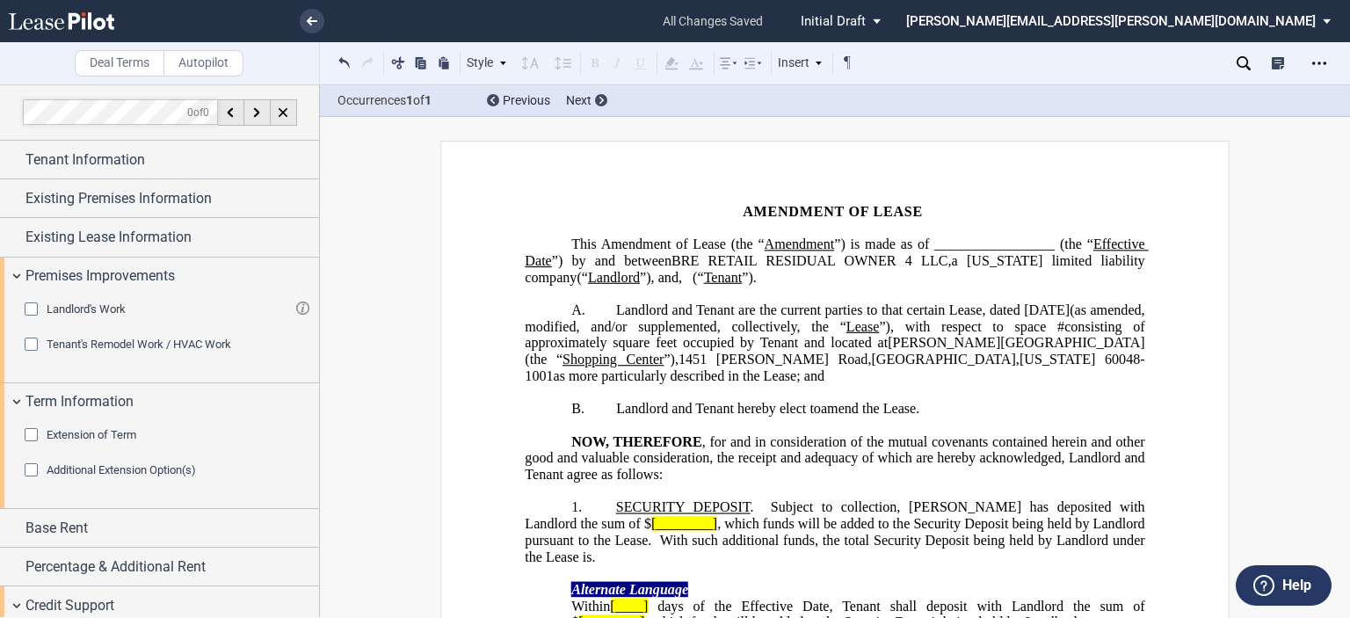
click at [665, 466] on p "NOW, THEREFORE , for and in consideration of the mutual covenants contained her…" at bounding box center [835, 457] width 620 height 49
